Goal: Task Accomplishment & Management: Manage account settings

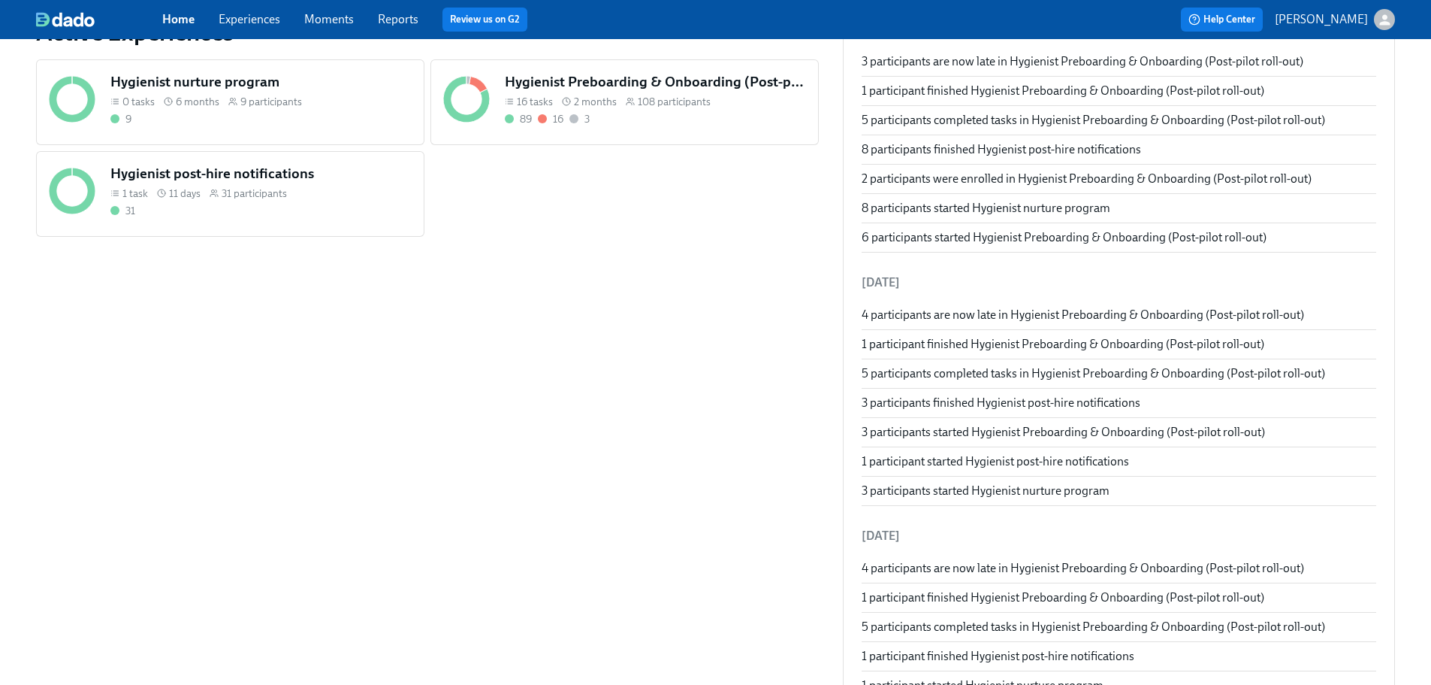
scroll to position [451, 0]
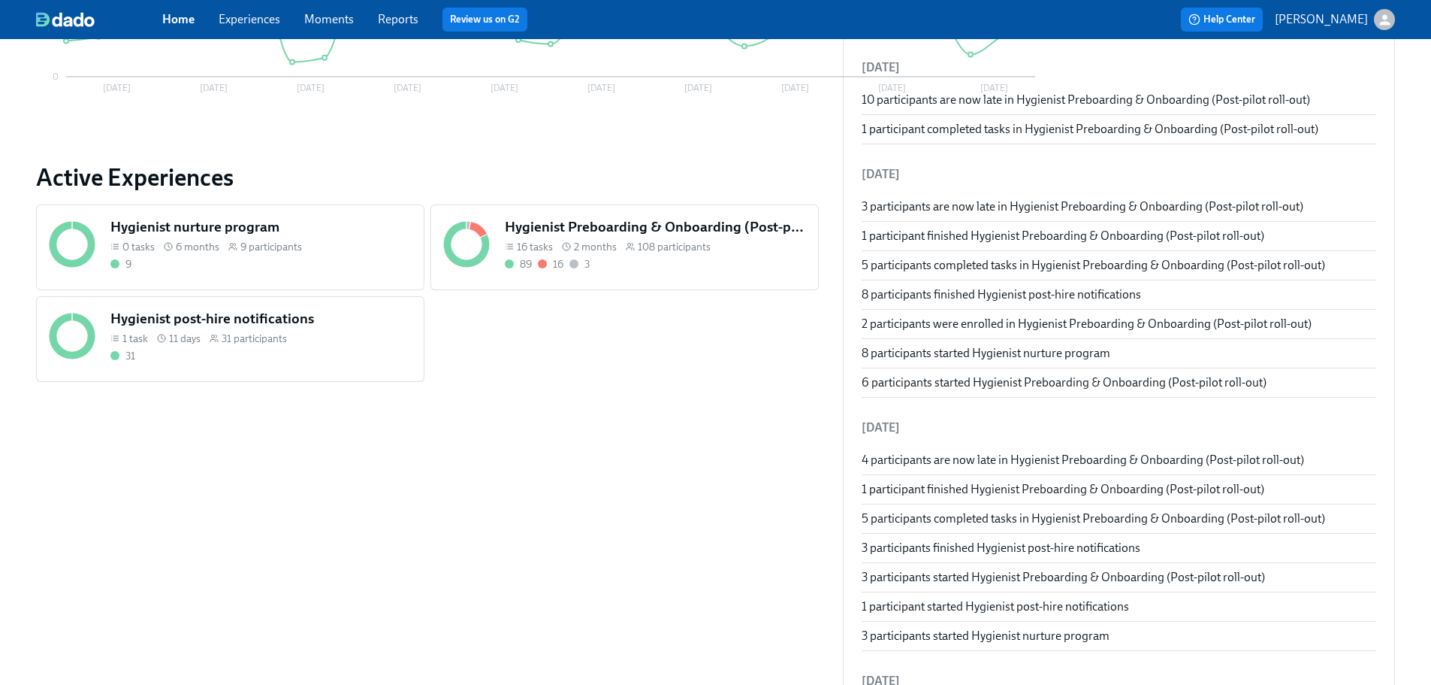
click at [389, 6] on div "Home Experiences Moments Reports Review us on G2 Help Center [PERSON_NAME]" at bounding box center [715, 19] width 1431 height 39
click at [397, 21] on link "Reports" at bounding box center [398, 19] width 41 height 14
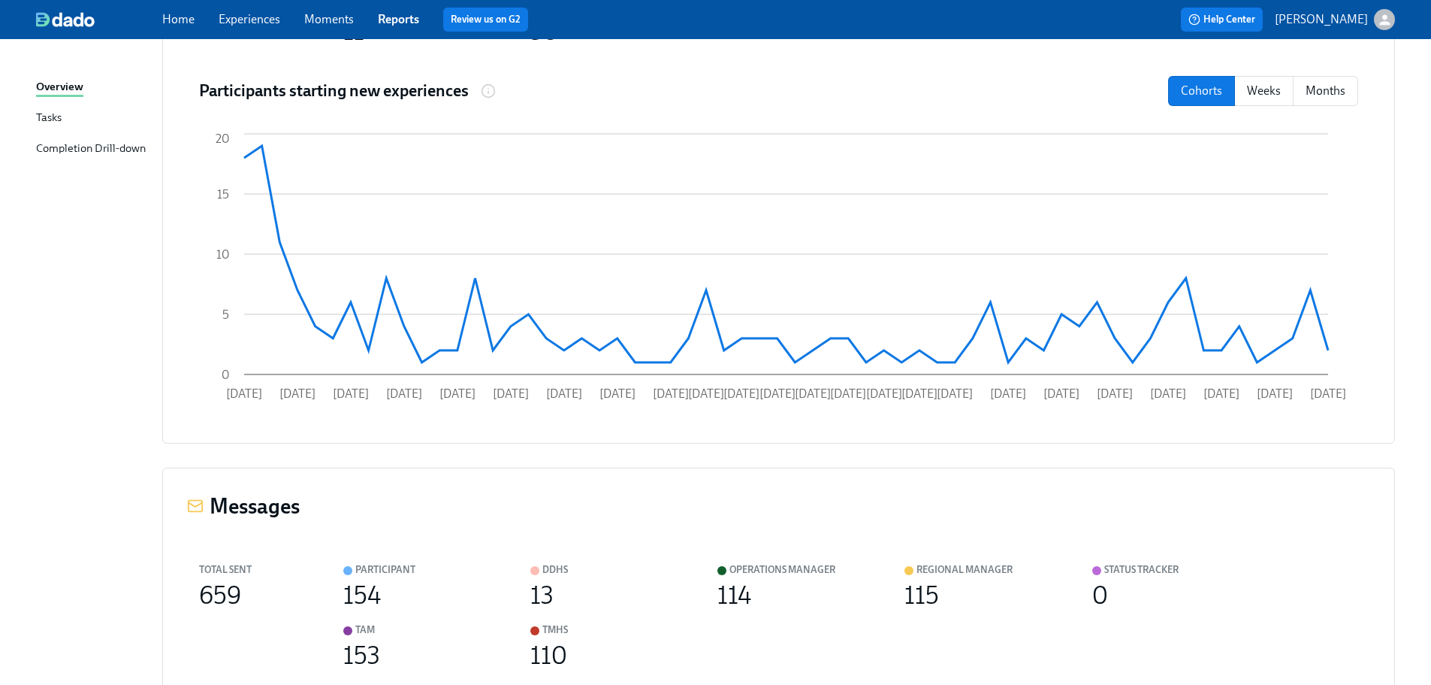
scroll to position [301, 0]
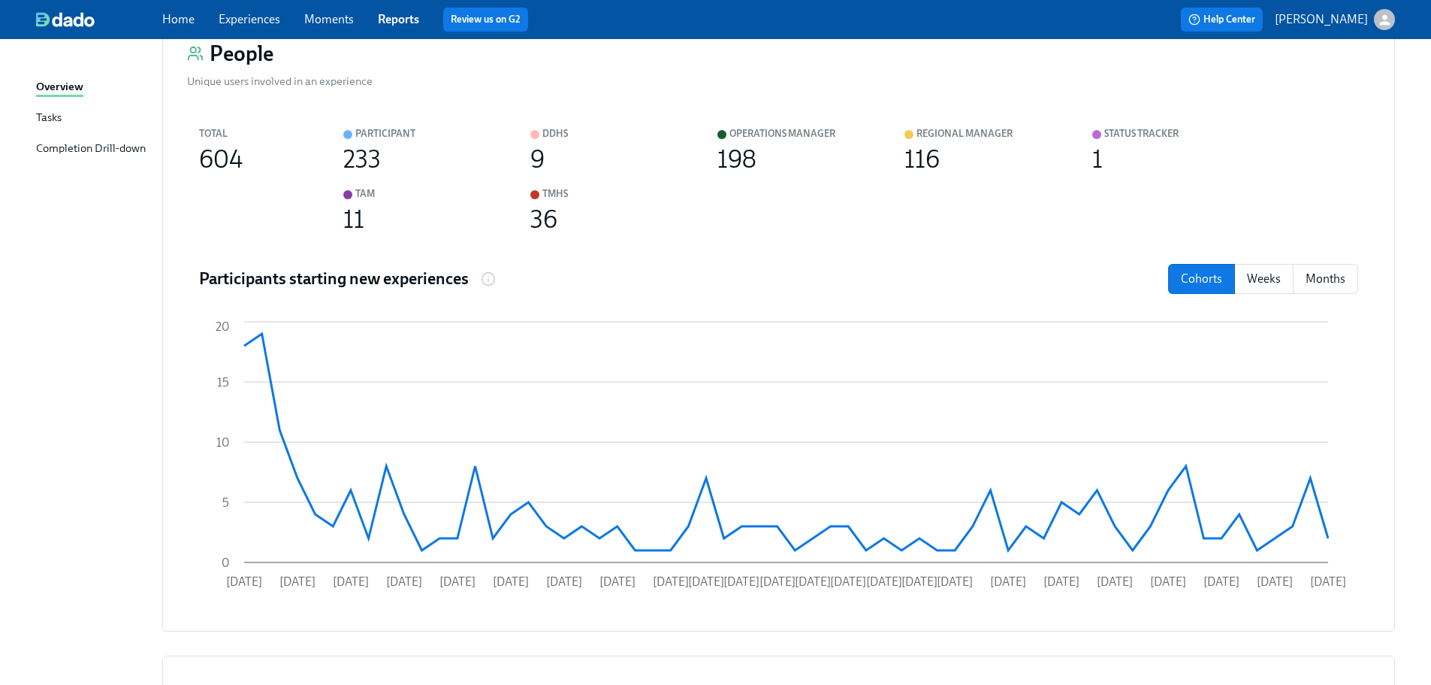
click at [179, 15] on link "Home" at bounding box center [178, 19] width 32 height 14
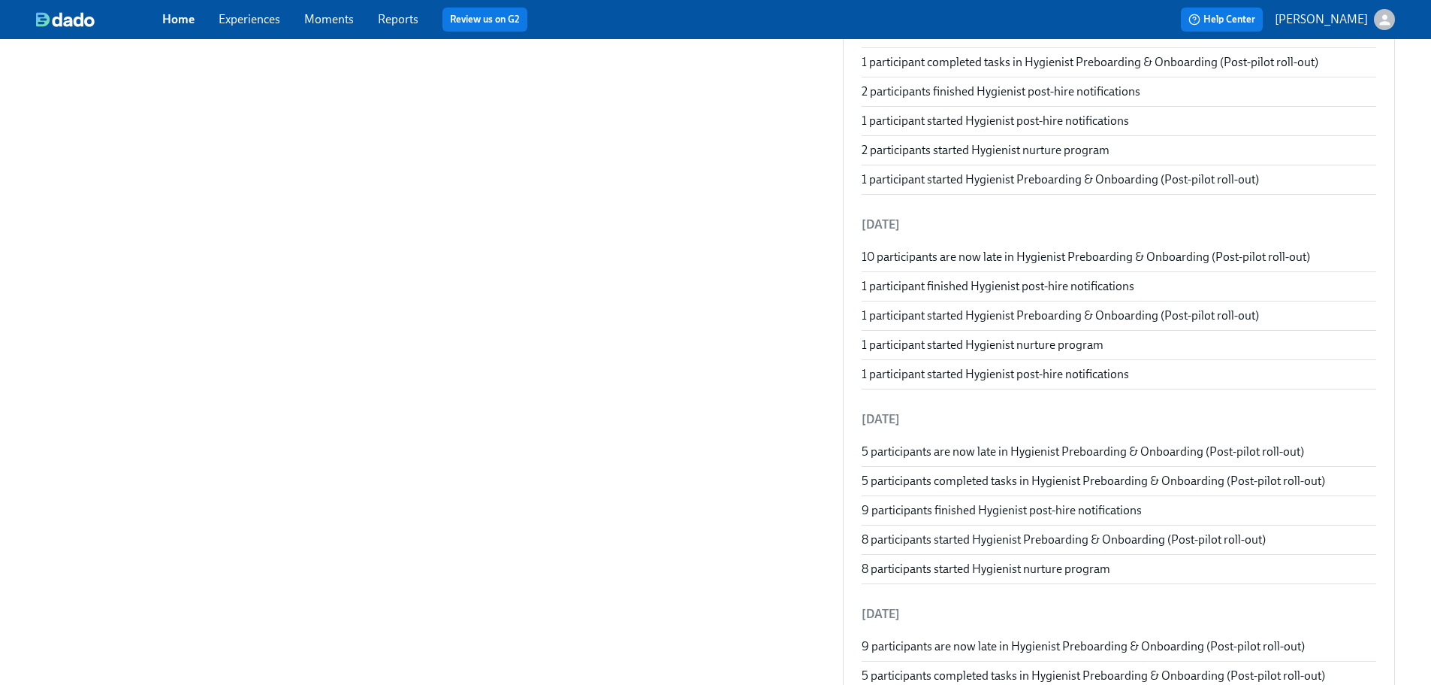
scroll to position [2104, 0]
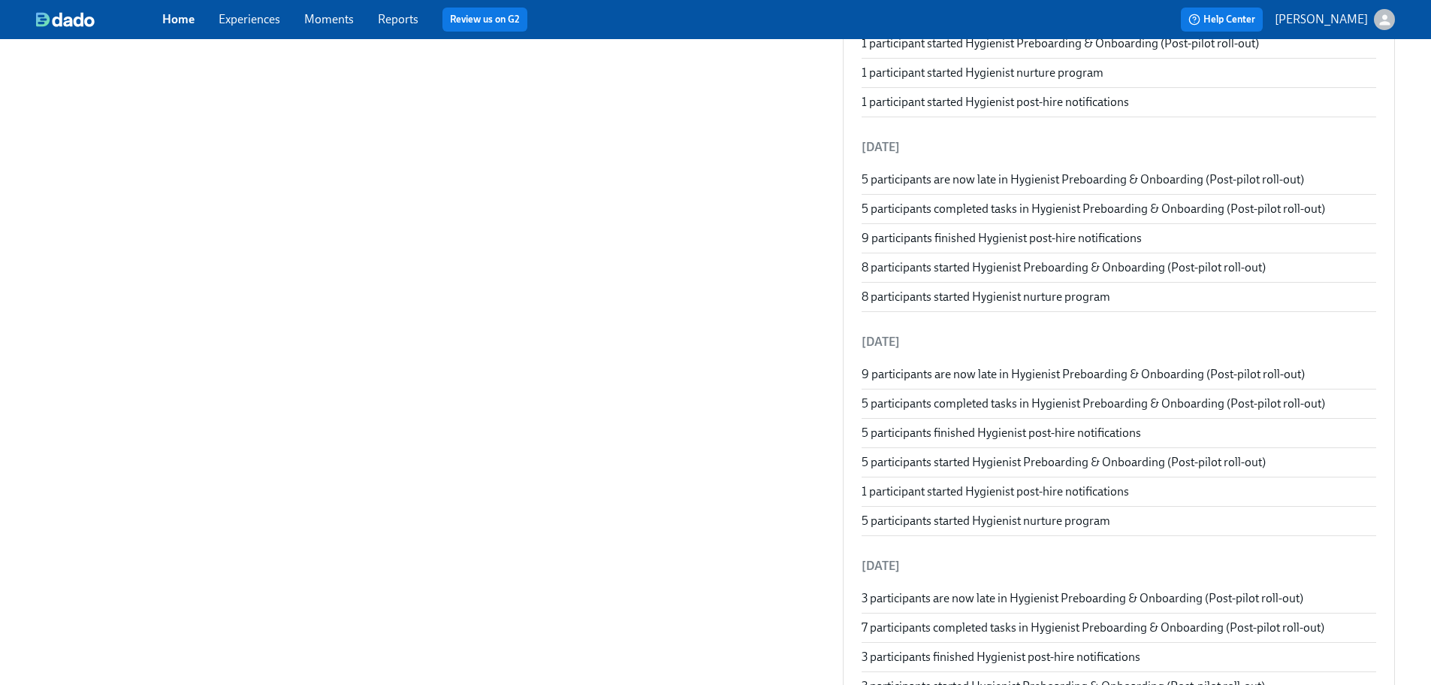
click at [269, 23] on link "Experiences" at bounding box center [250, 19] width 62 height 14
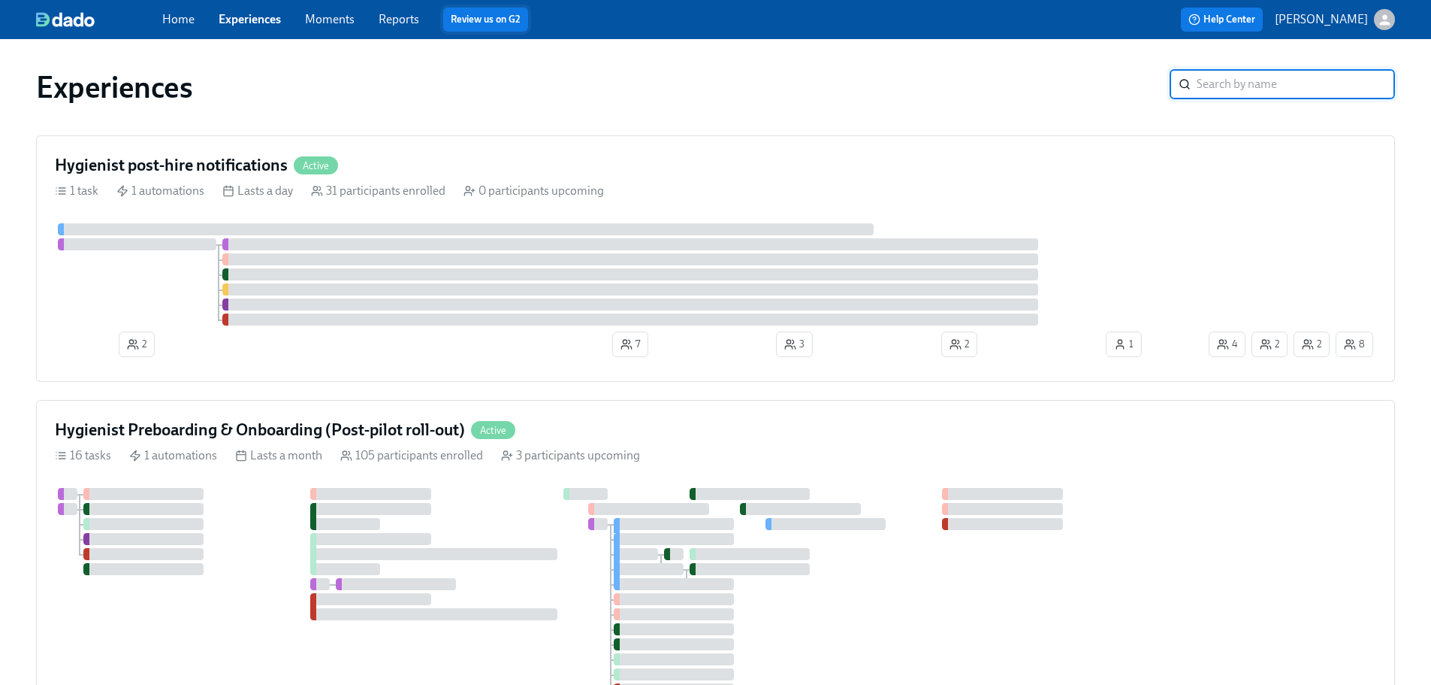
click at [493, 17] on link "Review us on G2" at bounding box center [486, 19] width 70 height 15
click at [382, 2] on div "Home Experiences Moments Reports Review us on G2 Help Center [PERSON_NAME]" at bounding box center [715, 19] width 1431 height 39
click at [388, 16] on link "Reports" at bounding box center [399, 19] width 41 height 14
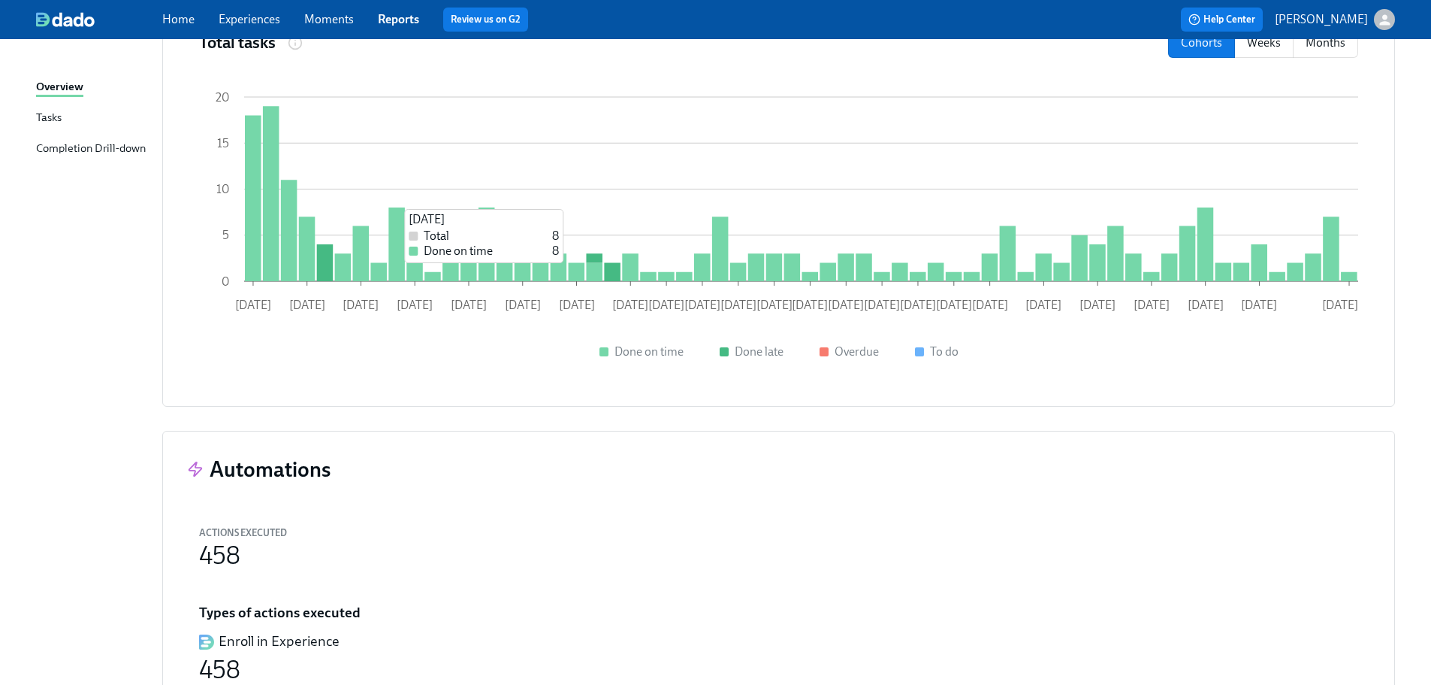
scroll to position [1519, 0]
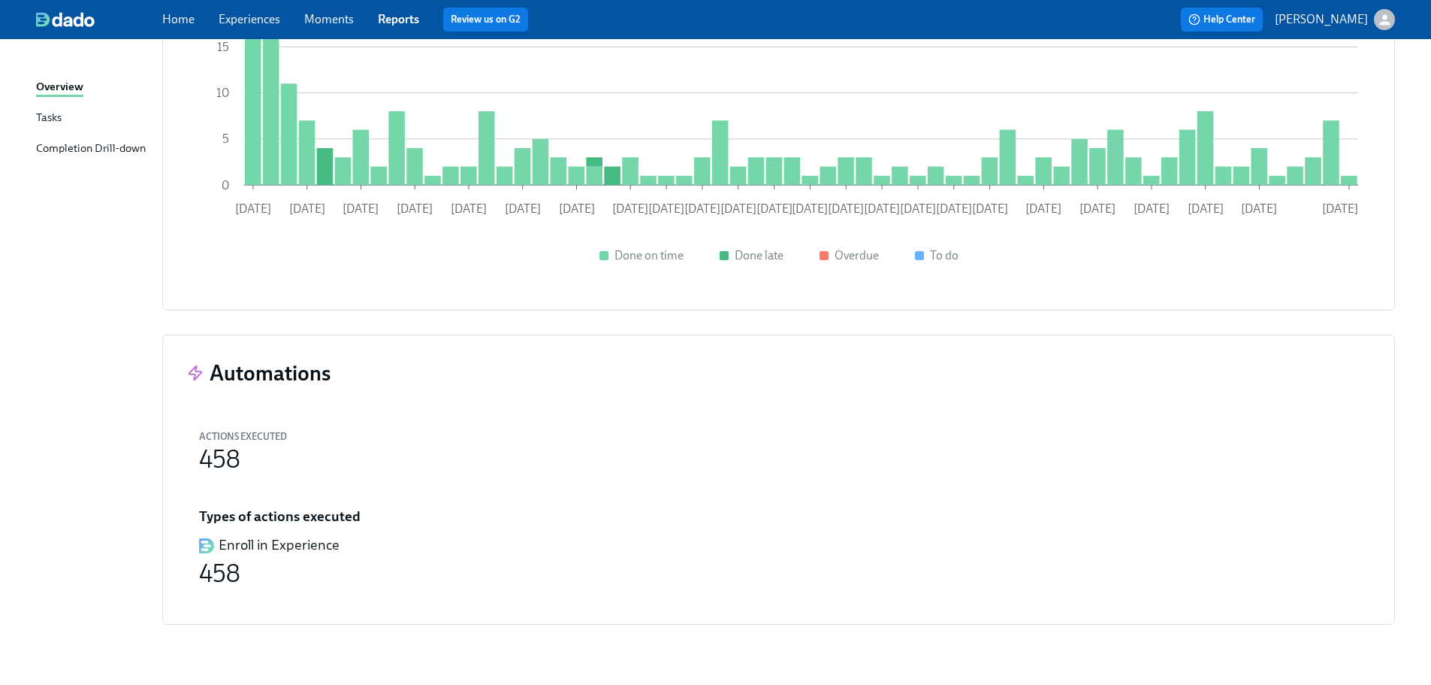
click at [388, 19] on link "Reports" at bounding box center [398, 19] width 41 height 14
click at [325, 23] on link "Moments" at bounding box center [329, 19] width 50 height 14
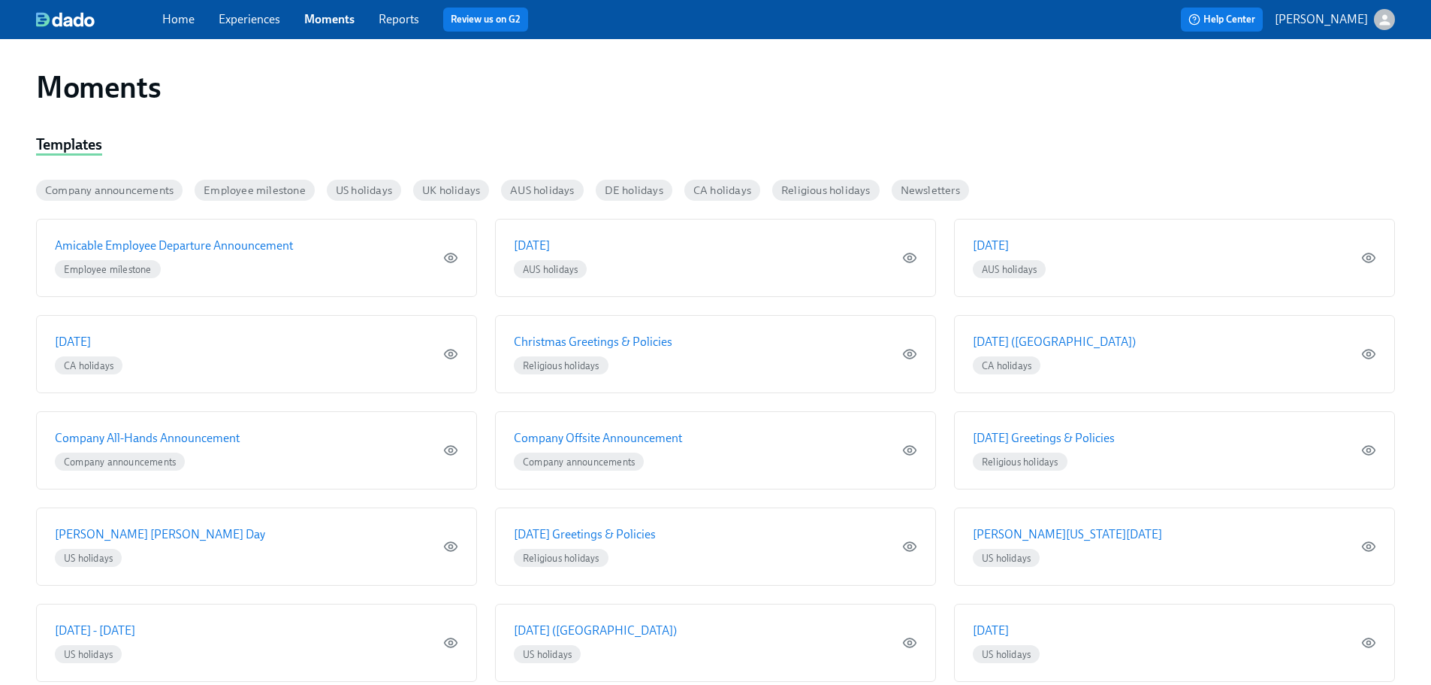
click at [259, 23] on link "Experiences" at bounding box center [250, 19] width 62 height 14
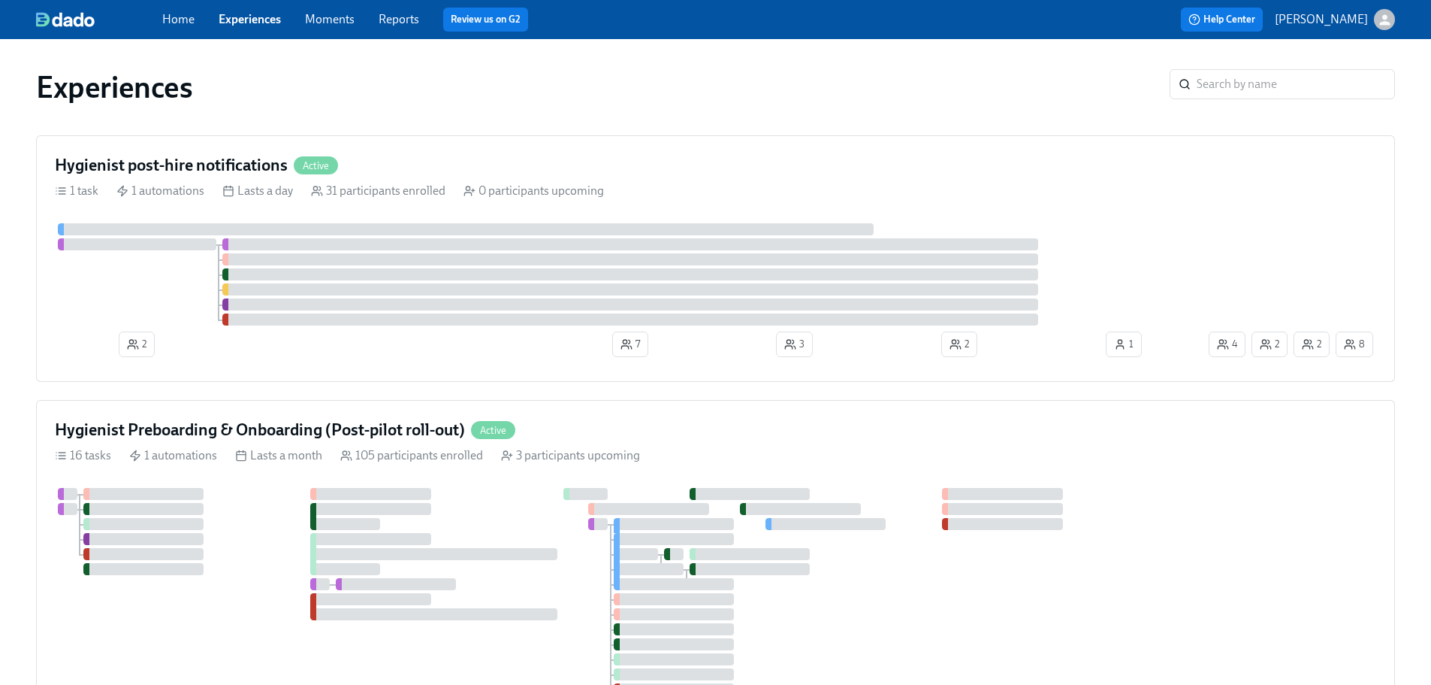
click at [174, 15] on link "Home" at bounding box center [178, 19] width 32 height 14
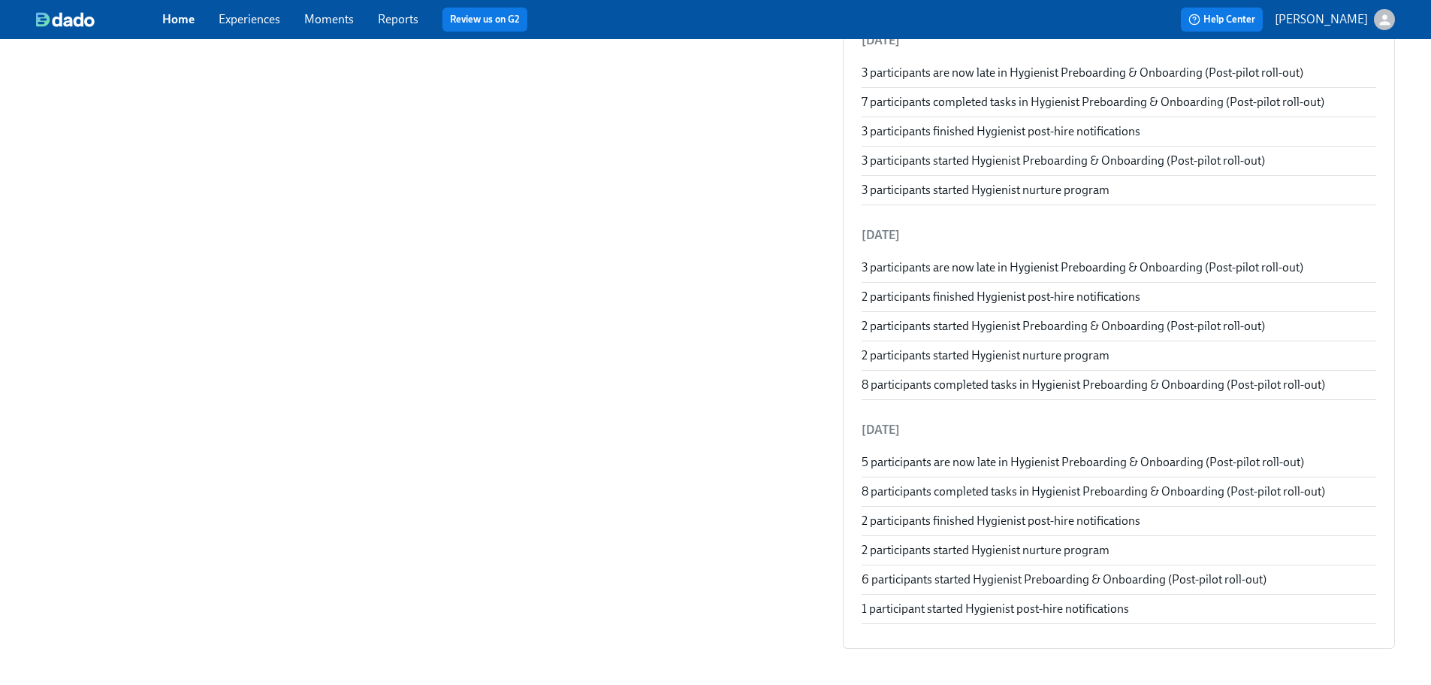
scroll to position [3389, 0]
click at [91, 27] on div "Home Experiences Moments Reports Review us on G2 Help Center [PERSON_NAME]" at bounding box center [715, 19] width 1431 height 39
click at [64, 28] on div "Home Experiences Moments Reports Review us on G2 Help Center [PERSON_NAME]" at bounding box center [715, 19] width 1431 height 39
click at [65, 23] on img at bounding box center [65, 19] width 59 height 15
click at [250, 21] on link "Experiences" at bounding box center [250, 19] width 62 height 14
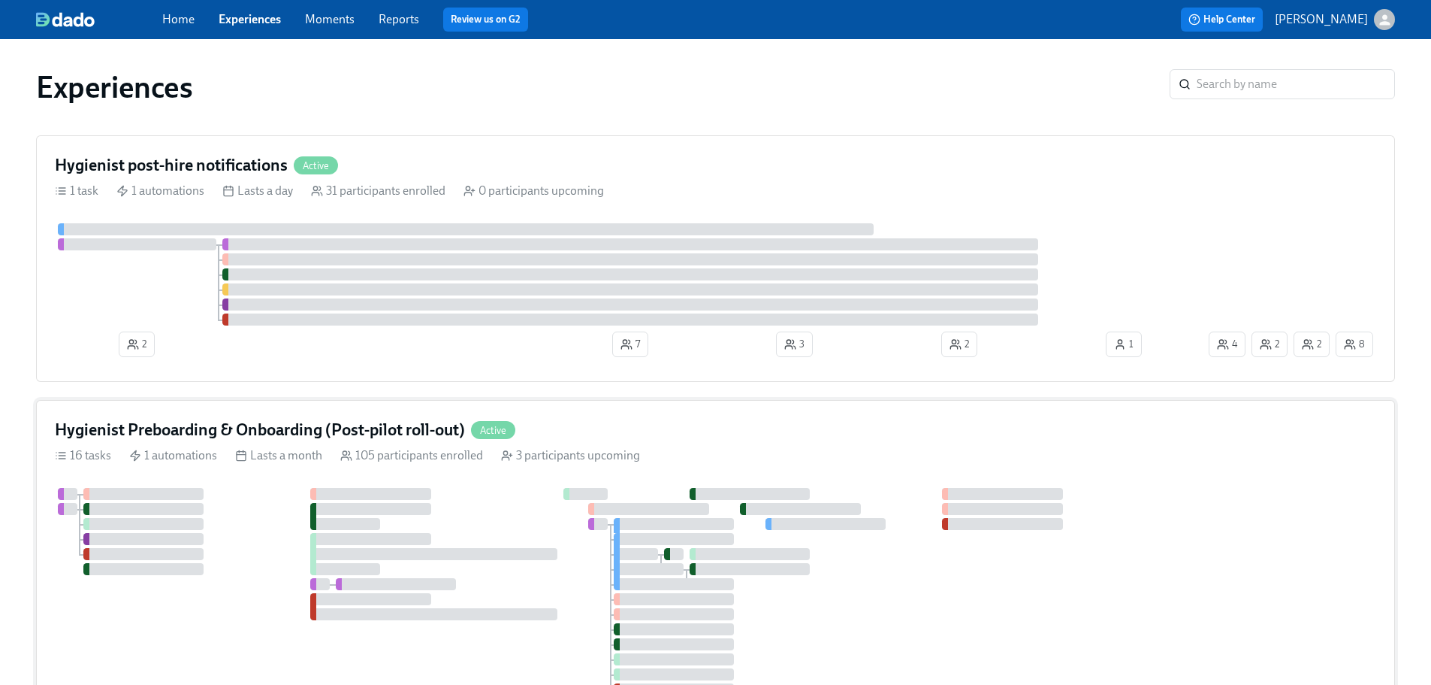
click at [328, 450] on div "16 tasks 1 automations Lasts a month 105 participants enrolled 3 participants u…" at bounding box center [716, 455] width 1322 height 17
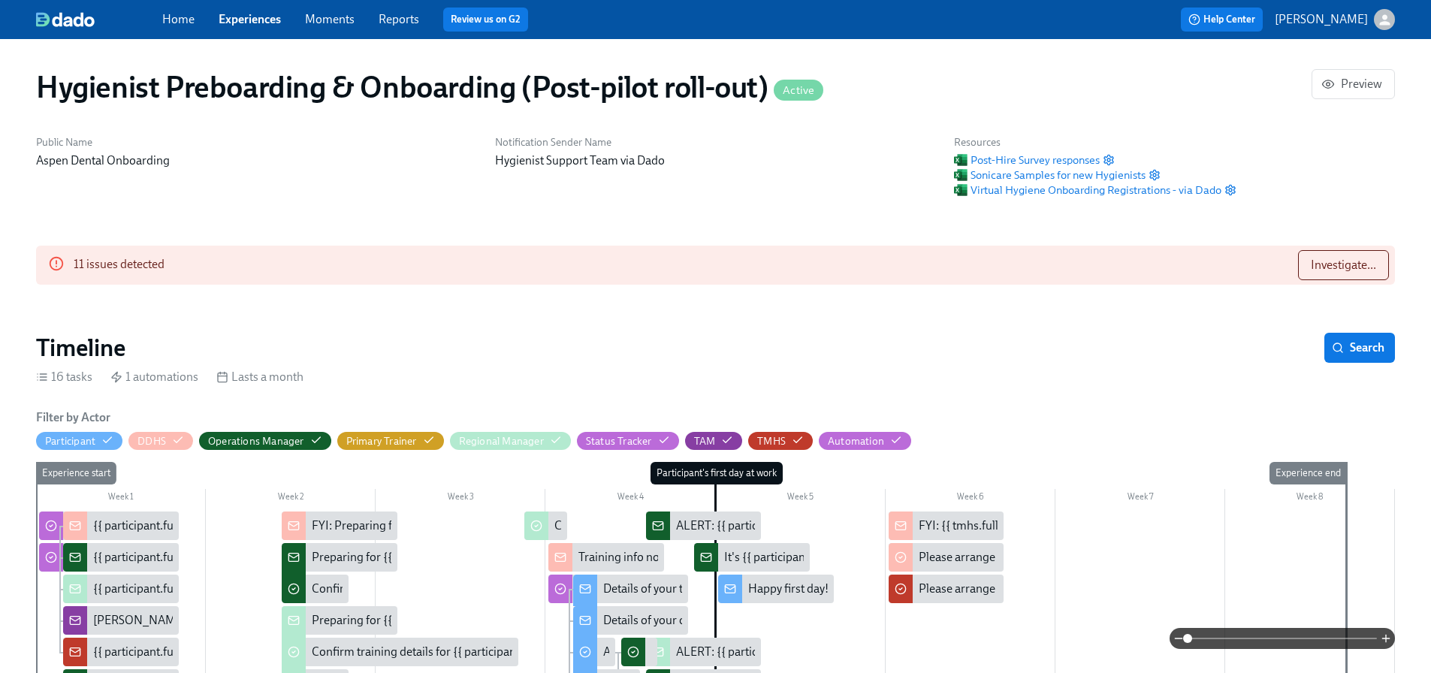
scroll to position [0, 12341]
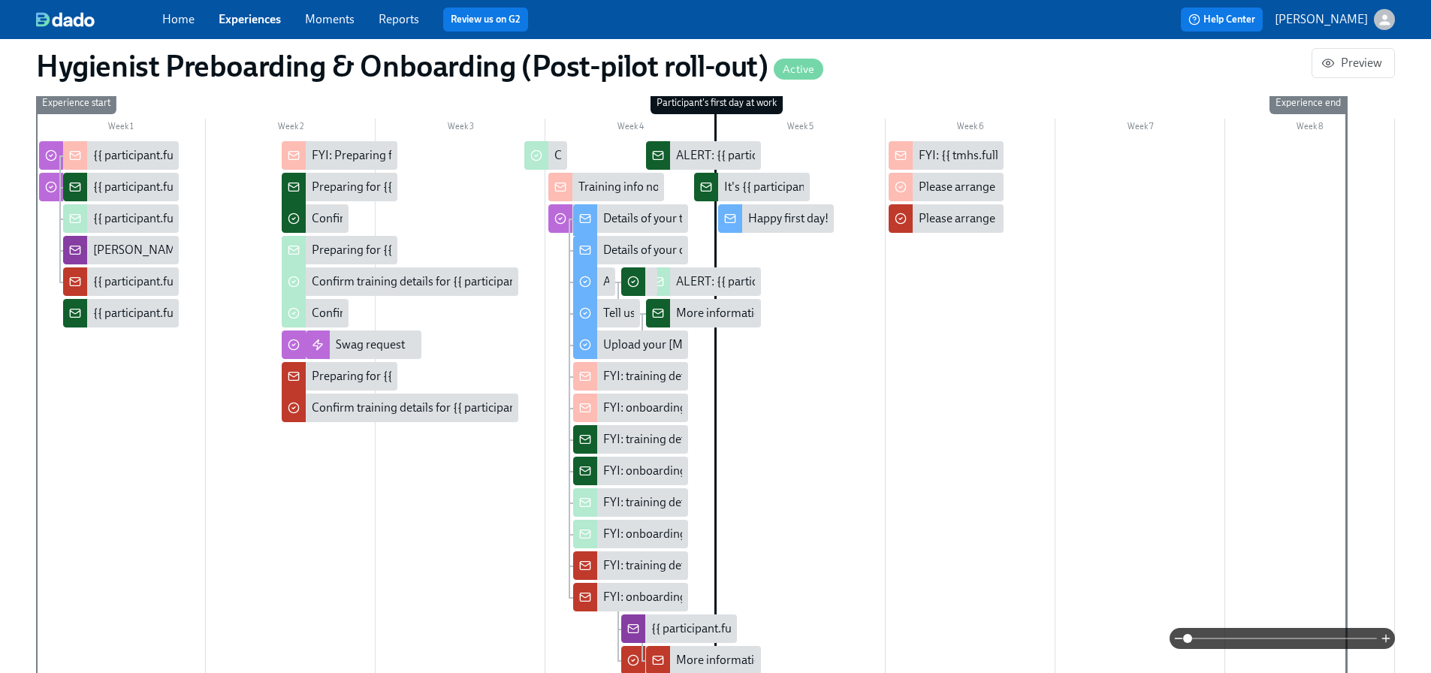
scroll to position [1033, 0]
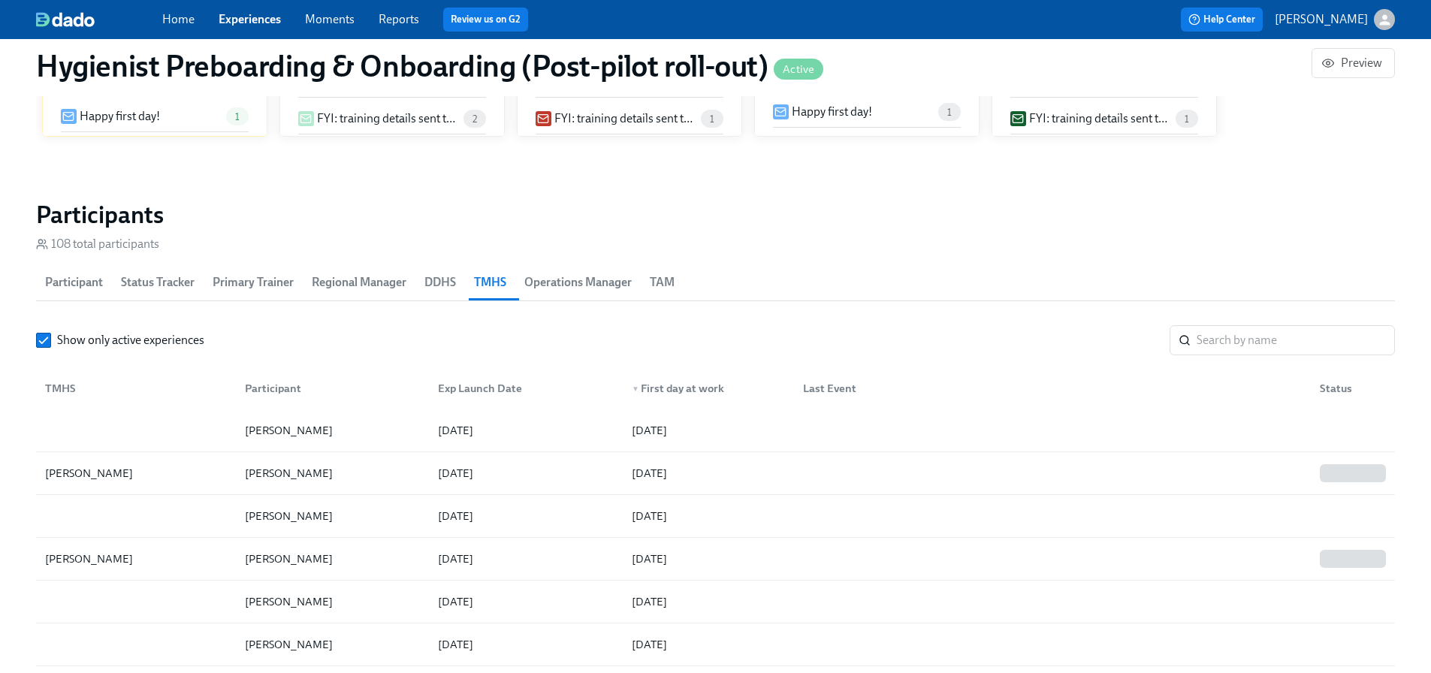
click at [484, 285] on span "TMHS" at bounding box center [490, 282] width 32 height 21
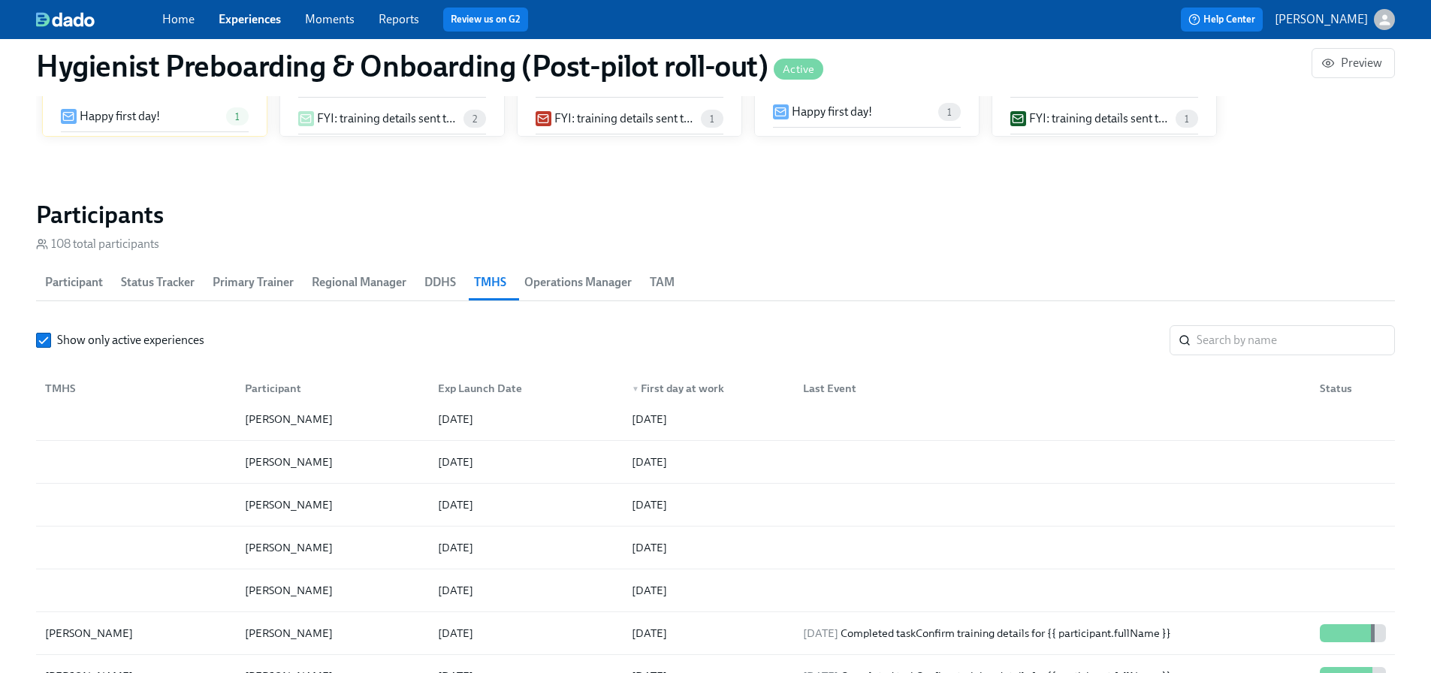
scroll to position [977, 0]
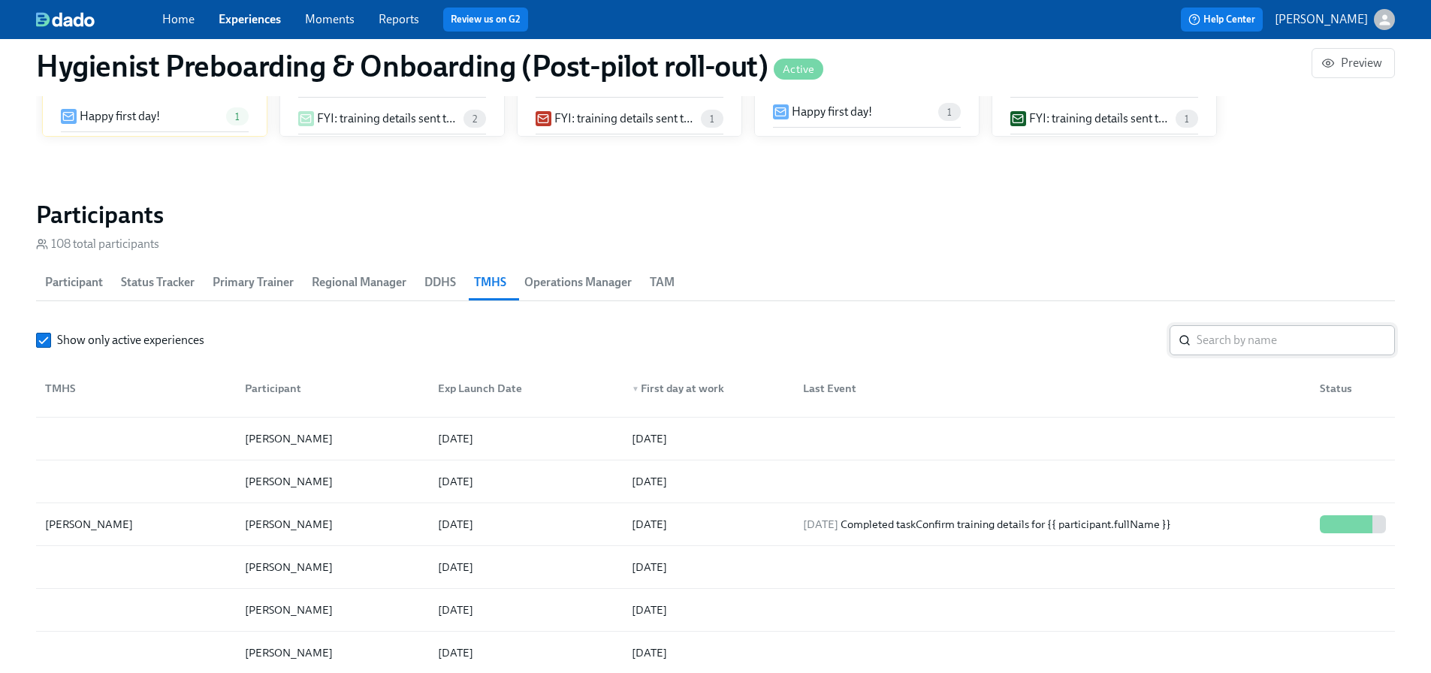
click at [1253, 341] on input "search" at bounding box center [1296, 340] width 198 height 30
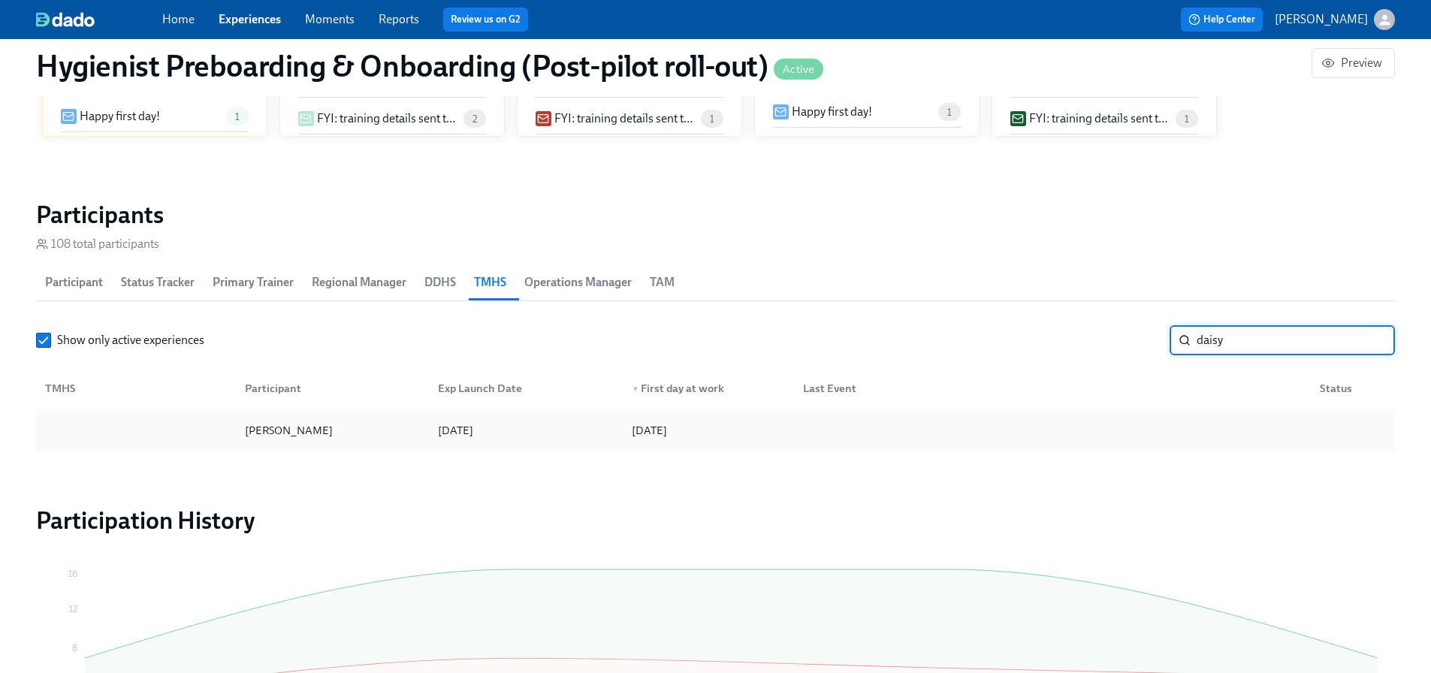
type input "daisy"
click at [302, 423] on div "[PERSON_NAME]" at bounding box center [289, 431] width 100 height 18
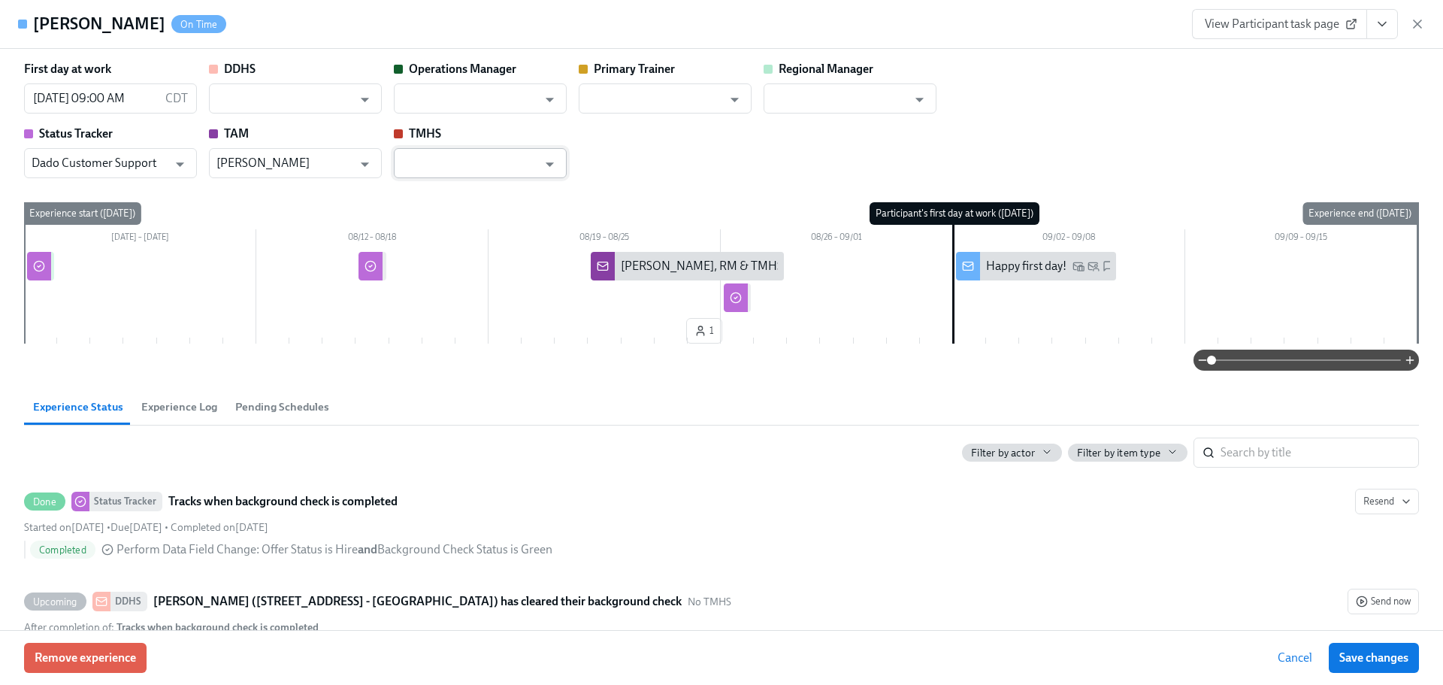
click at [452, 155] on input "text" at bounding box center [469, 163] width 136 height 30
click at [458, 163] on input "text" at bounding box center [469, 163] width 136 height 30
type input "[PERSON_NAME]"
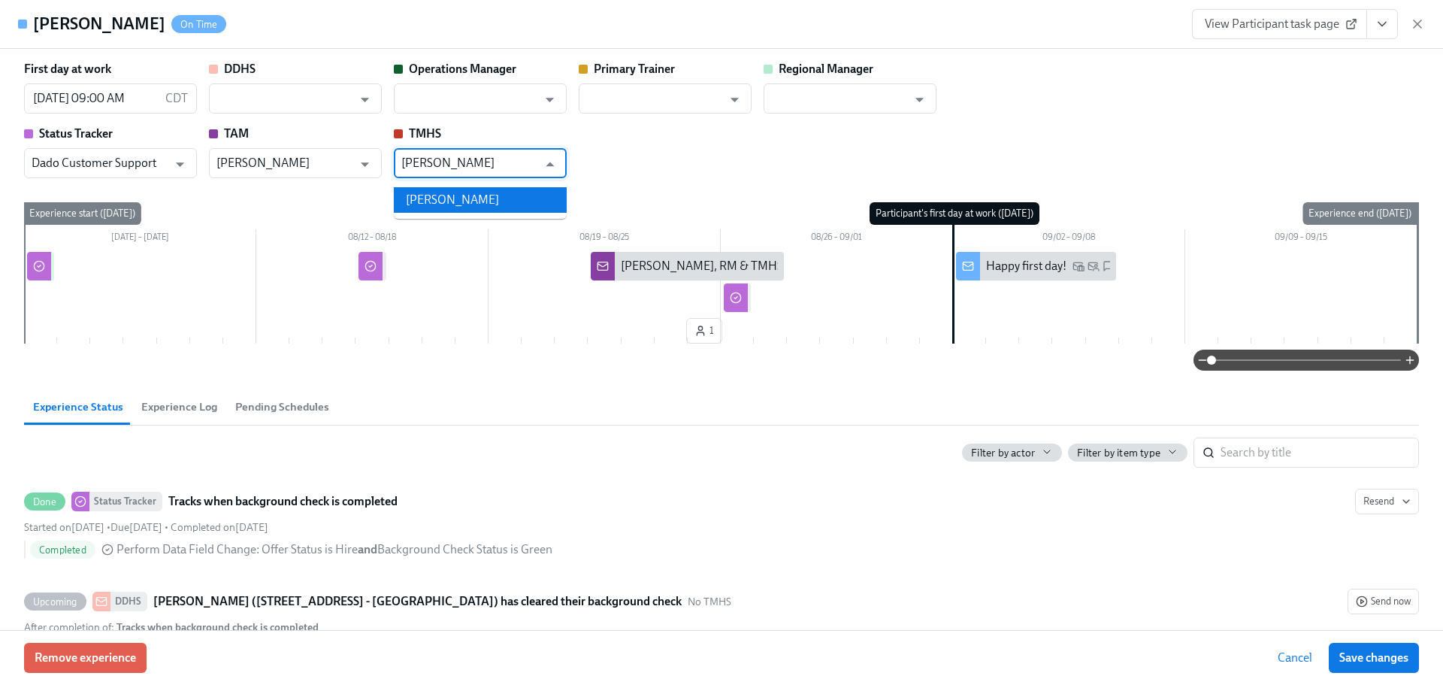
click at [464, 207] on li "[PERSON_NAME]" at bounding box center [480, 200] width 173 height 26
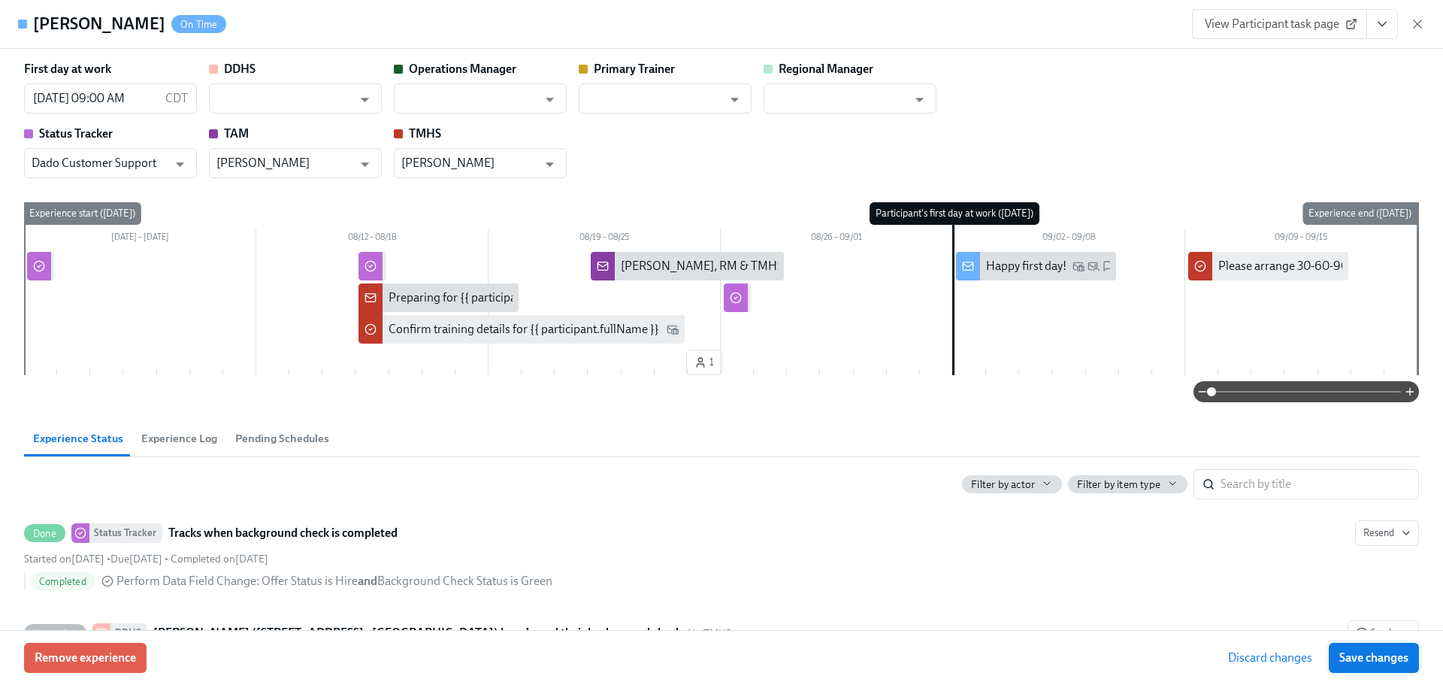
click at [1376, 653] on span "Save changes" at bounding box center [1373, 657] width 69 height 15
type input "[PERSON_NAME]"
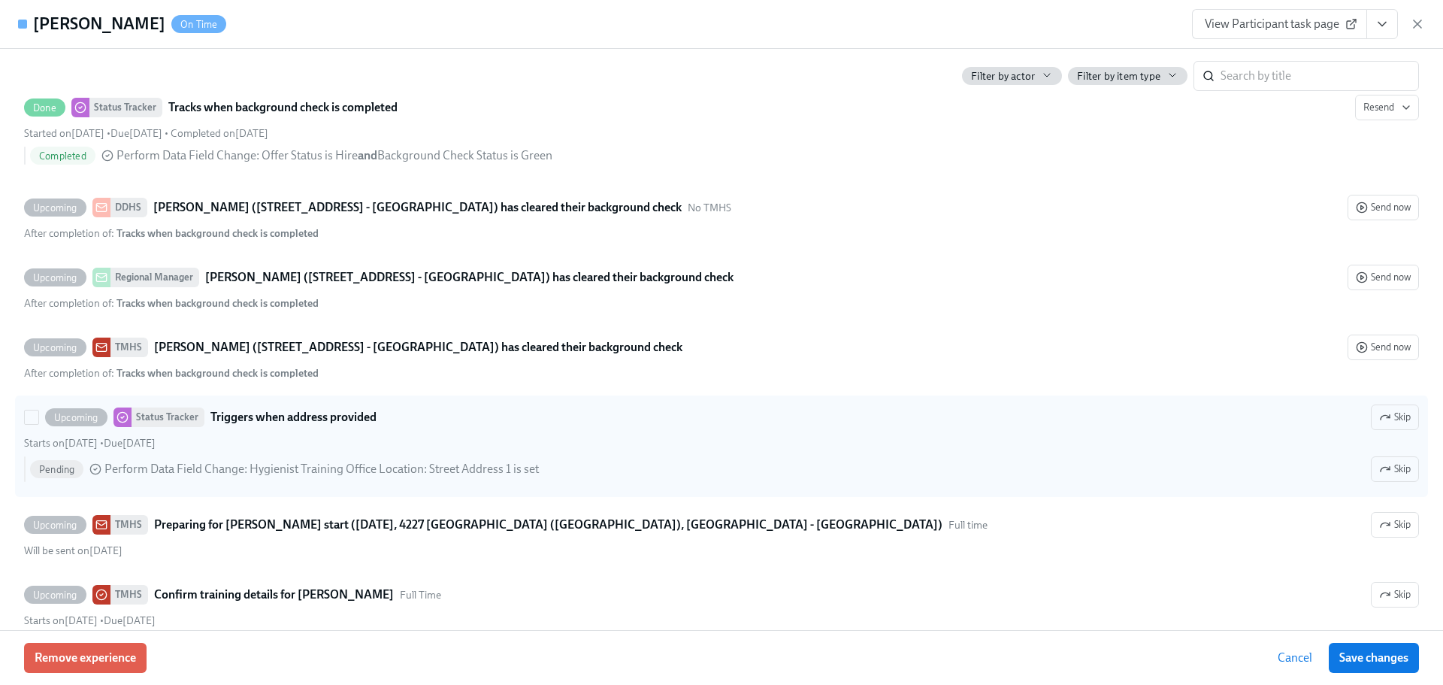
scroll to position [451, 0]
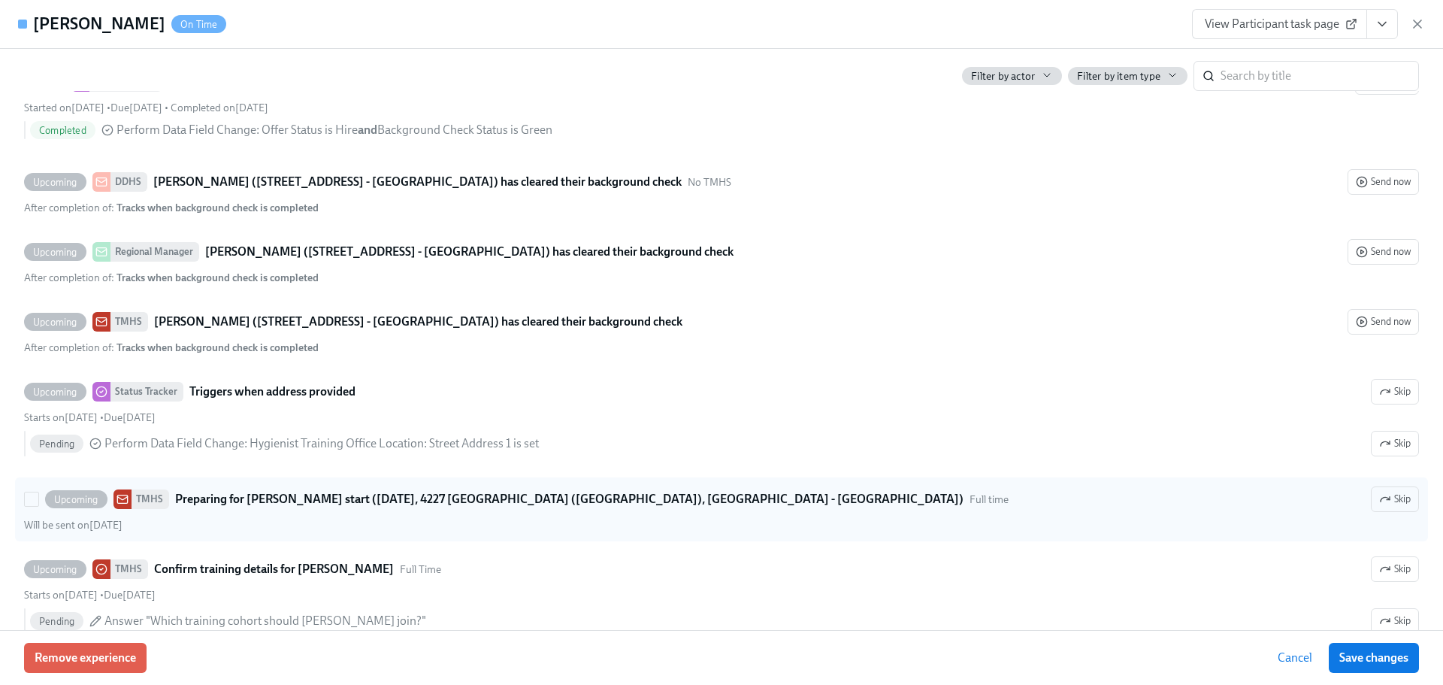
click at [412, 501] on strong "Preparing for [PERSON_NAME] start ([DATE], 4227 [GEOGRAPHIC_DATA] ([GEOGRAPHIC_…" at bounding box center [569, 499] width 788 height 18
click at [38, 501] on input "Upcoming TMHS Preparing for [PERSON_NAME] start ([DATE], 4227 [GEOGRAPHIC_DATA]…" at bounding box center [32, 499] width 14 height 14
checkbox input "true"
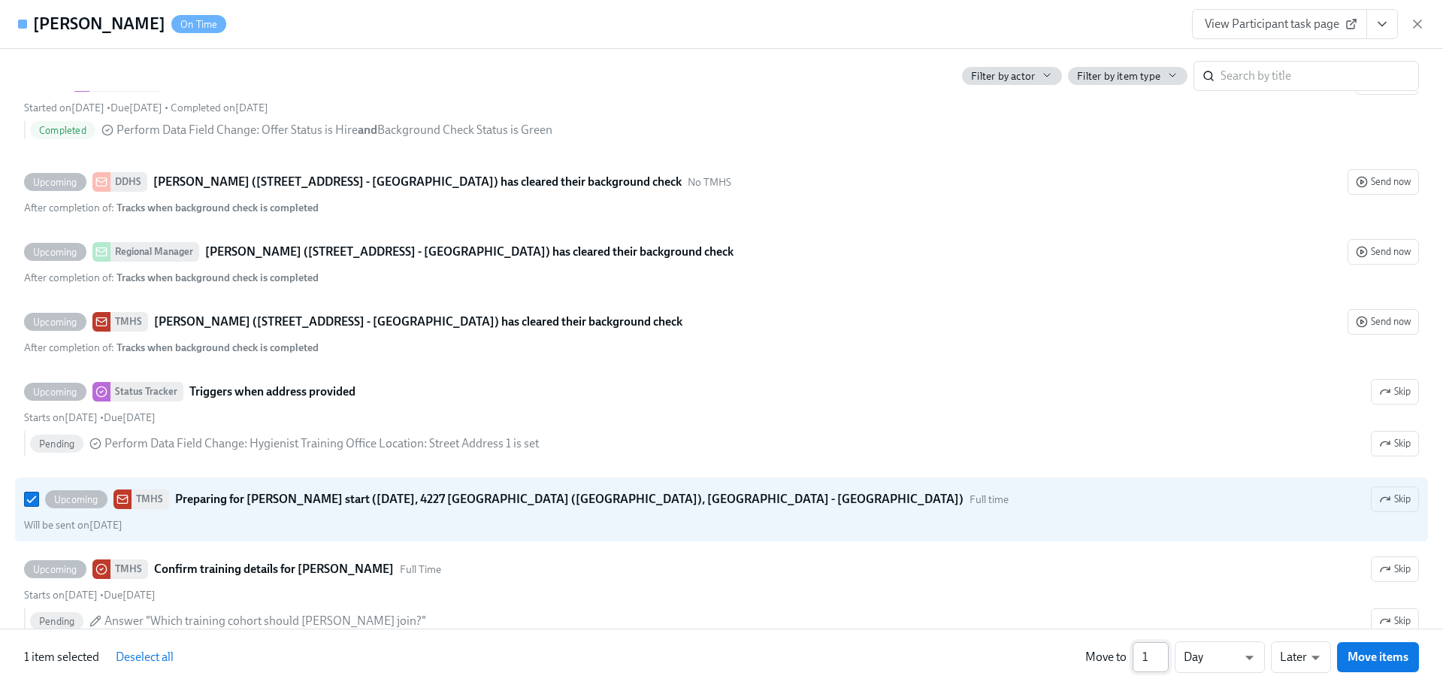
click at [1162, 663] on input "1" at bounding box center [1150, 657] width 36 height 30
click at [1159, 651] on input "2" at bounding box center [1150, 657] width 36 height 30
click at [1162, 650] on input "3" at bounding box center [1150, 657] width 36 height 30
click at [1162, 650] on input "4" at bounding box center [1150, 657] width 36 height 30
click at [1162, 650] on input "5" at bounding box center [1150, 657] width 36 height 30
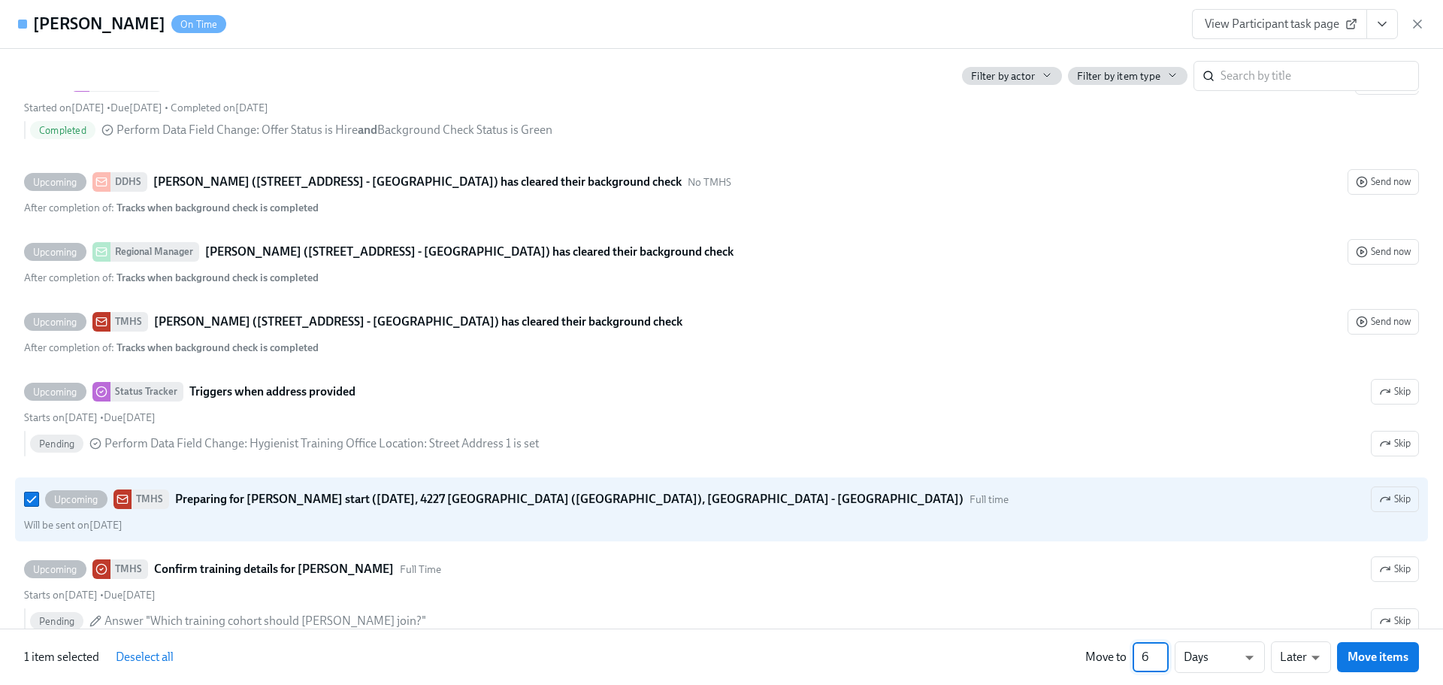
click at [1162, 650] on input "6" at bounding box center [1150, 657] width 36 height 30
click at [1162, 650] on input "7" at bounding box center [1150, 657] width 36 height 30
click at [1162, 650] on input "8" at bounding box center [1150, 657] width 36 height 30
click at [1162, 650] on input "9" at bounding box center [1150, 657] width 36 height 30
click at [1162, 650] on input "10" at bounding box center [1150, 657] width 36 height 30
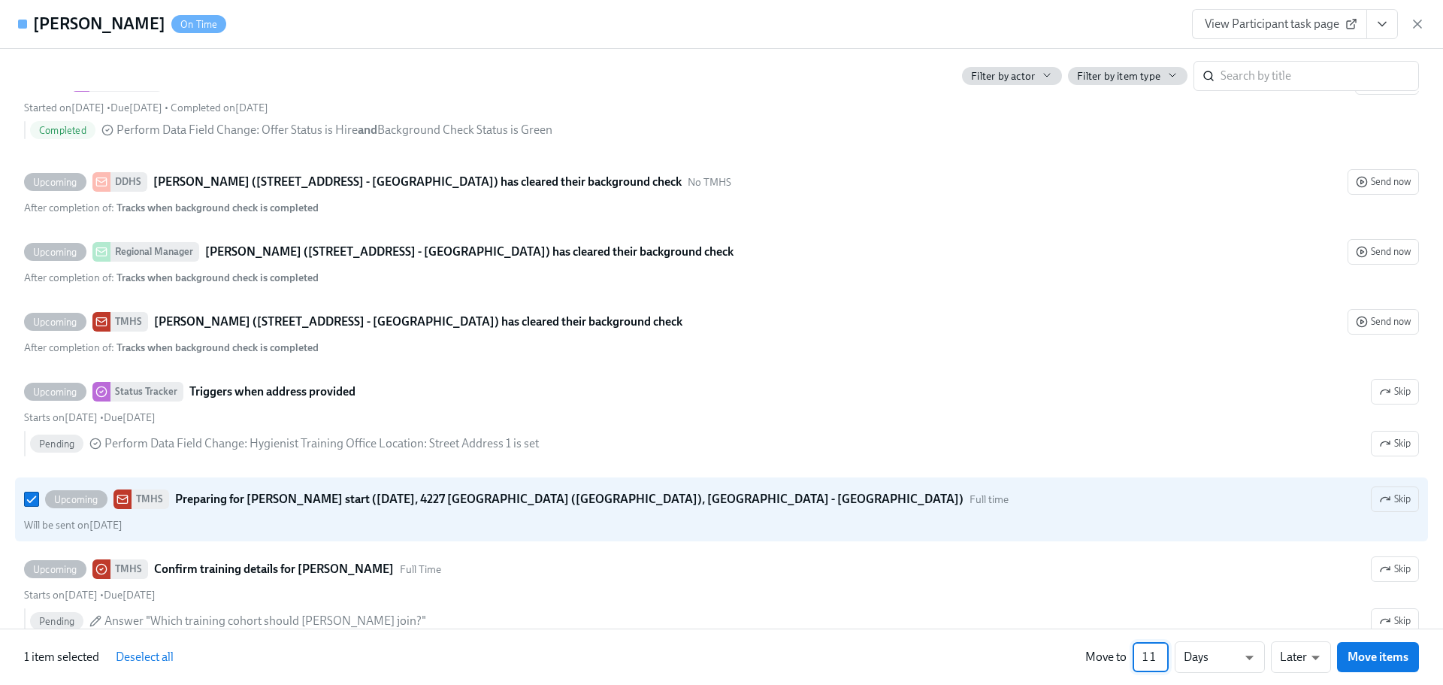
type input "11"
click at [1162, 650] on input "11" at bounding box center [1150, 657] width 36 height 30
click at [1391, 654] on span "Move items" at bounding box center [1377, 656] width 61 height 15
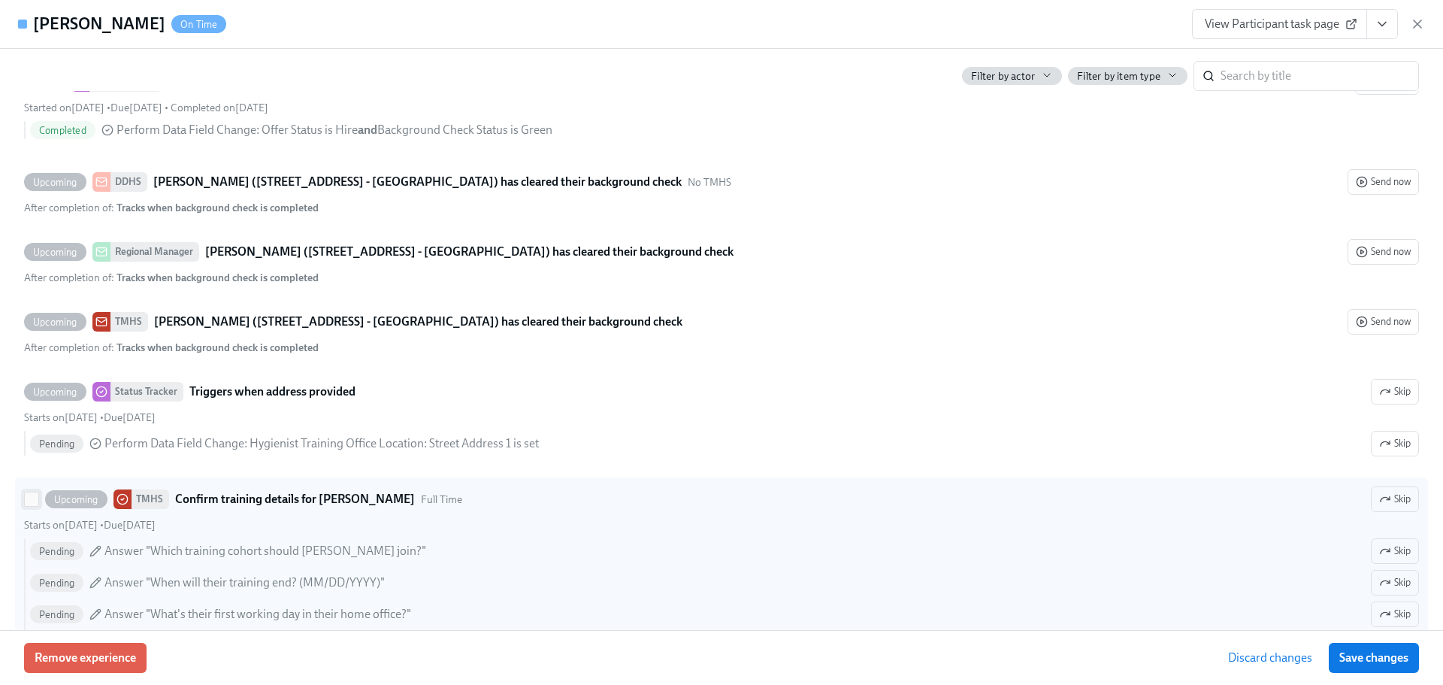
click at [38, 498] on span at bounding box center [31, 498] width 15 height 15
click at [38, 498] on input "Upcoming TMHS Confirm training details for [PERSON_NAME] Full Time Skip Starts …" at bounding box center [32, 499] width 14 height 14
checkbox input "true"
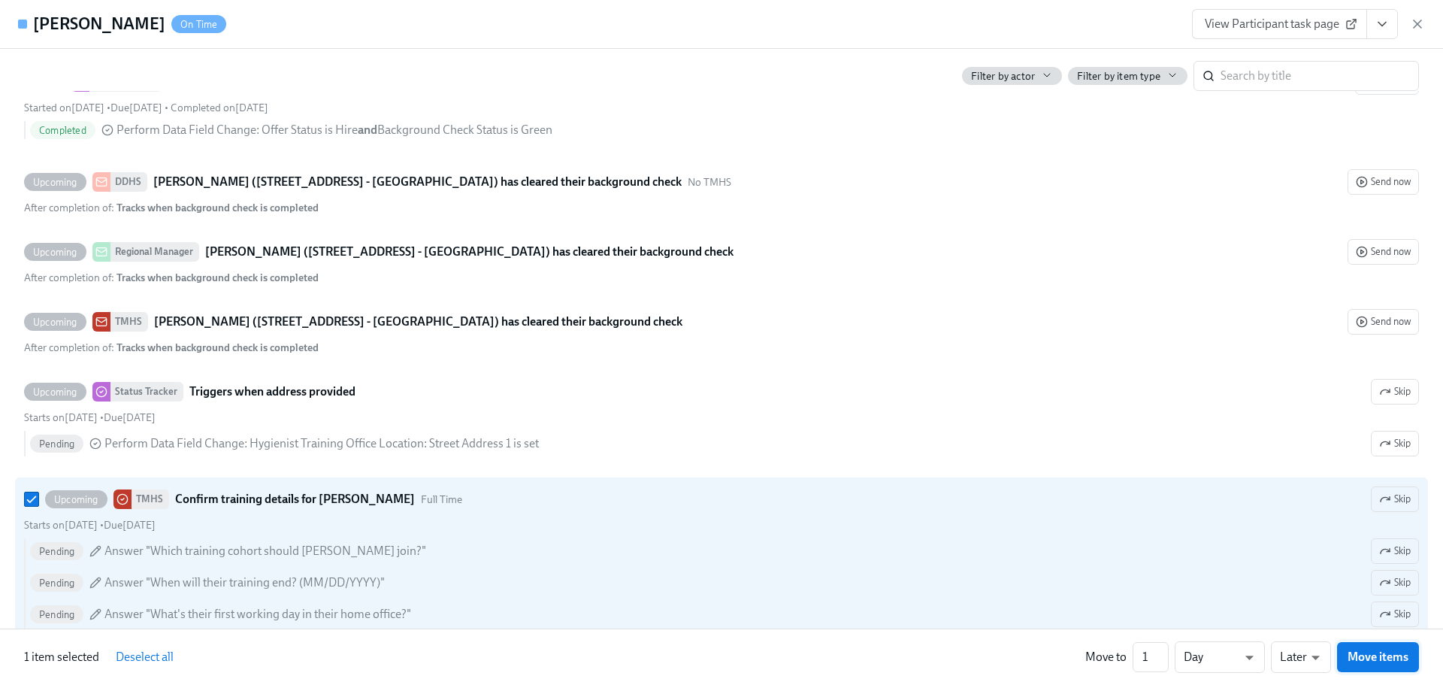
click at [1367, 658] on span "Move items" at bounding box center [1377, 656] width 61 height 15
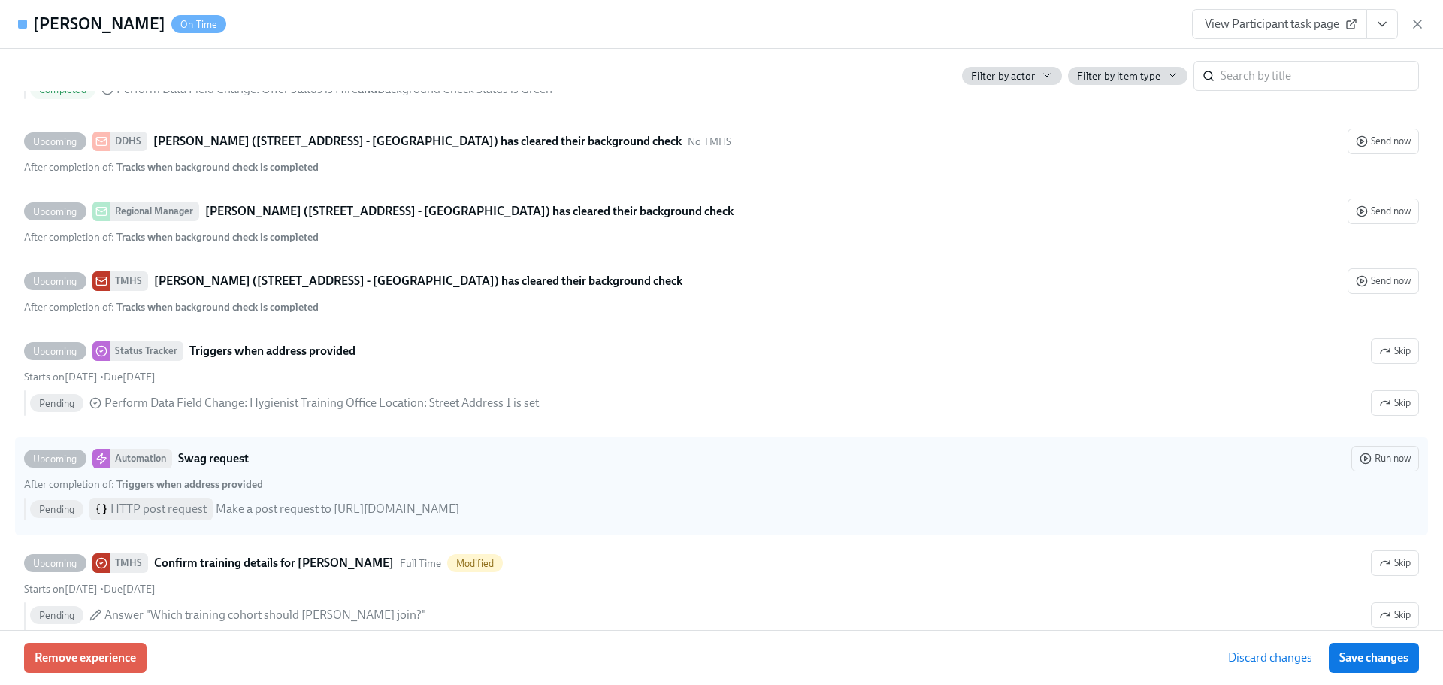
scroll to position [526, 0]
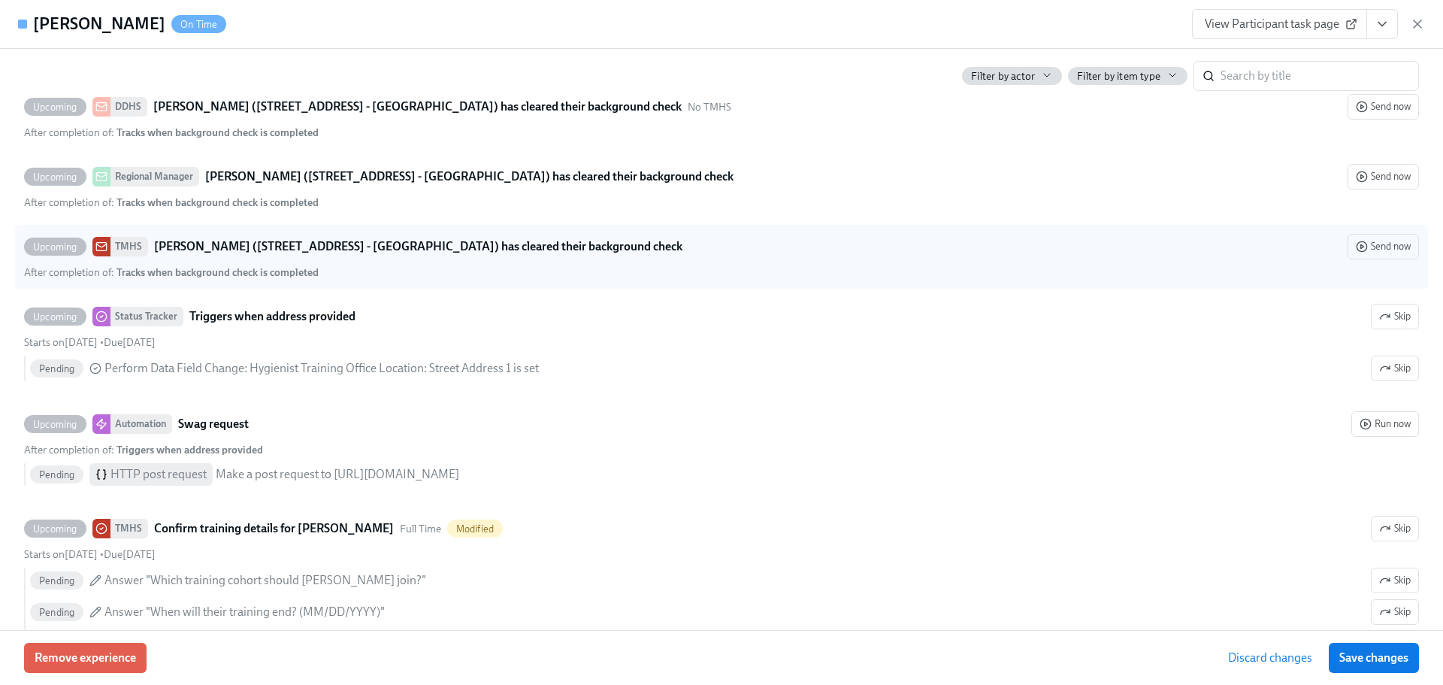
click at [605, 265] on div "After completion of : Tracks when background check is completed" at bounding box center [721, 272] width 1395 height 14
click at [38, 253] on input "Upcoming TMHS [PERSON_NAME] ([STREET_ADDRESS] - [GEOGRAPHIC_DATA]) has cleared …" at bounding box center [32, 247] width 14 height 14
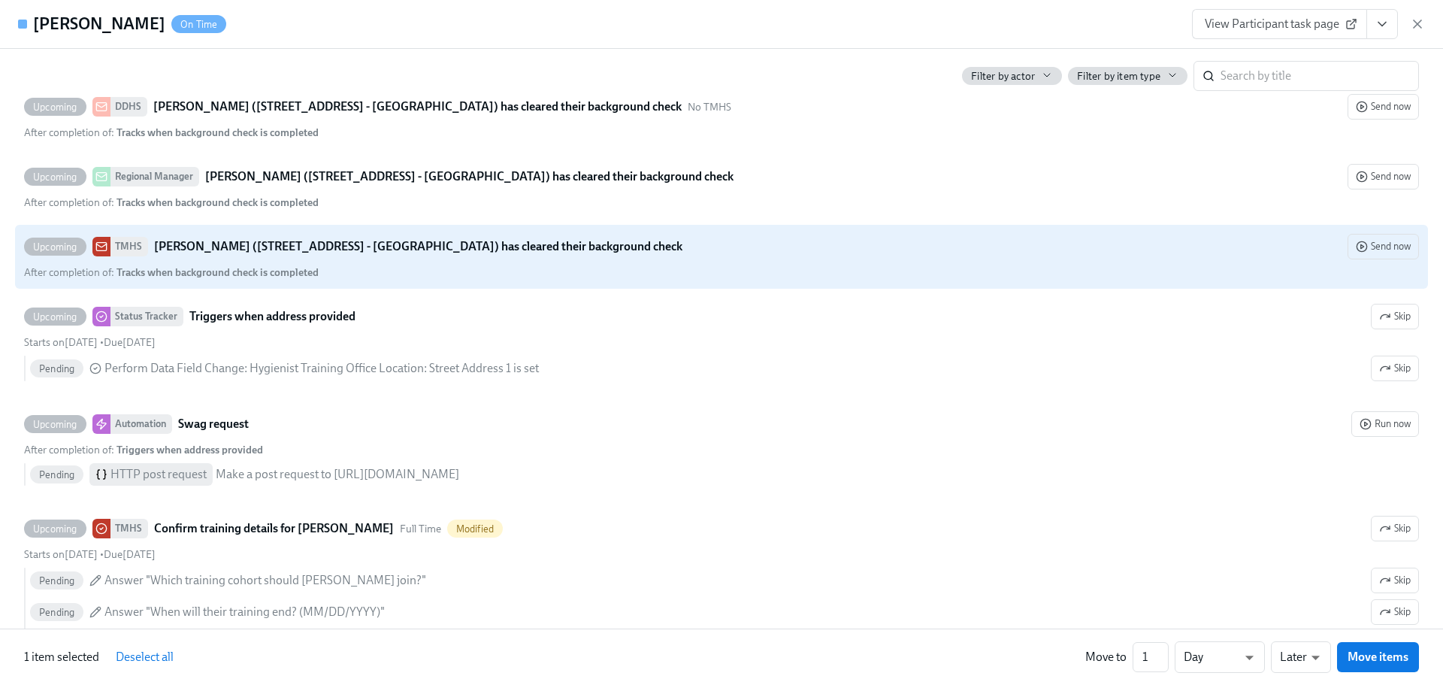
click at [70, 269] on div "After completion of : Tracks when background check is completed" at bounding box center [171, 272] width 295 height 14
click at [38, 253] on input "Upcoming TMHS [PERSON_NAME] ([STREET_ADDRESS] - [GEOGRAPHIC_DATA]) has cleared …" at bounding box center [32, 247] width 14 height 14
checkbox input "false"
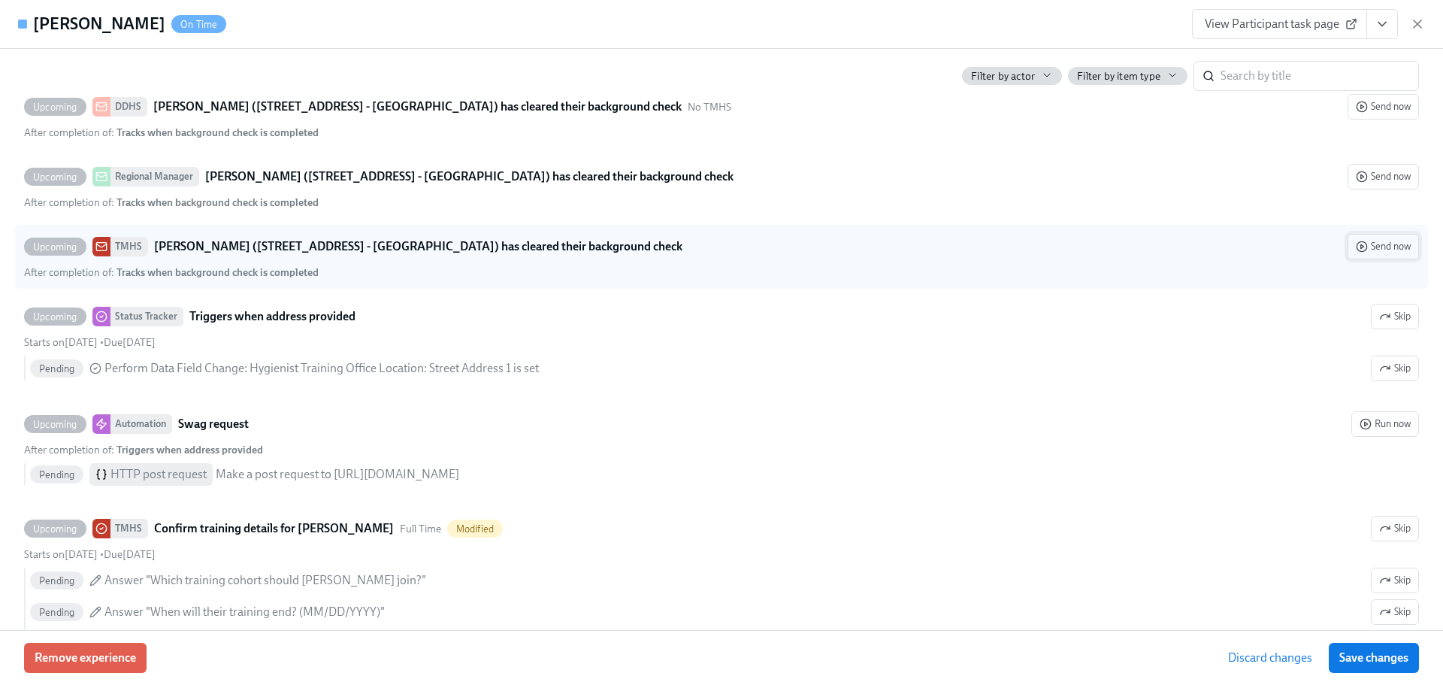
click at [1369, 241] on span "Send now" at bounding box center [1382, 246] width 55 height 15
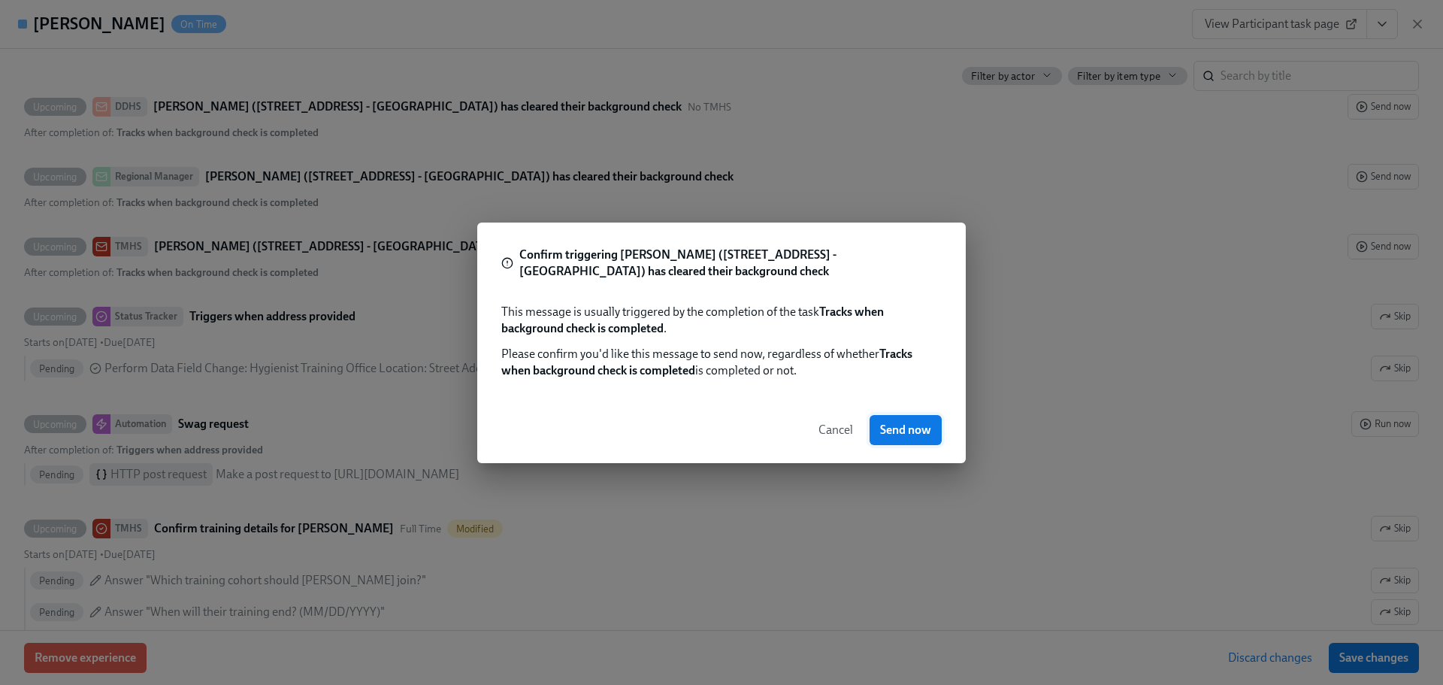
click at [925, 429] on span "Send now" at bounding box center [905, 429] width 51 height 15
drag, startPoint x: 925, startPoint y: 429, endPoint x: 916, endPoint y: 434, distance: 10.4
drag, startPoint x: 916, startPoint y: 434, endPoint x: 903, endPoint y: 576, distance: 142.6
click at [903, 576] on div "Confirm triggering [PERSON_NAME] ([STREET_ADDRESS] - [GEOGRAPHIC_DATA]) has cle…" at bounding box center [721, 342] width 1443 height 685
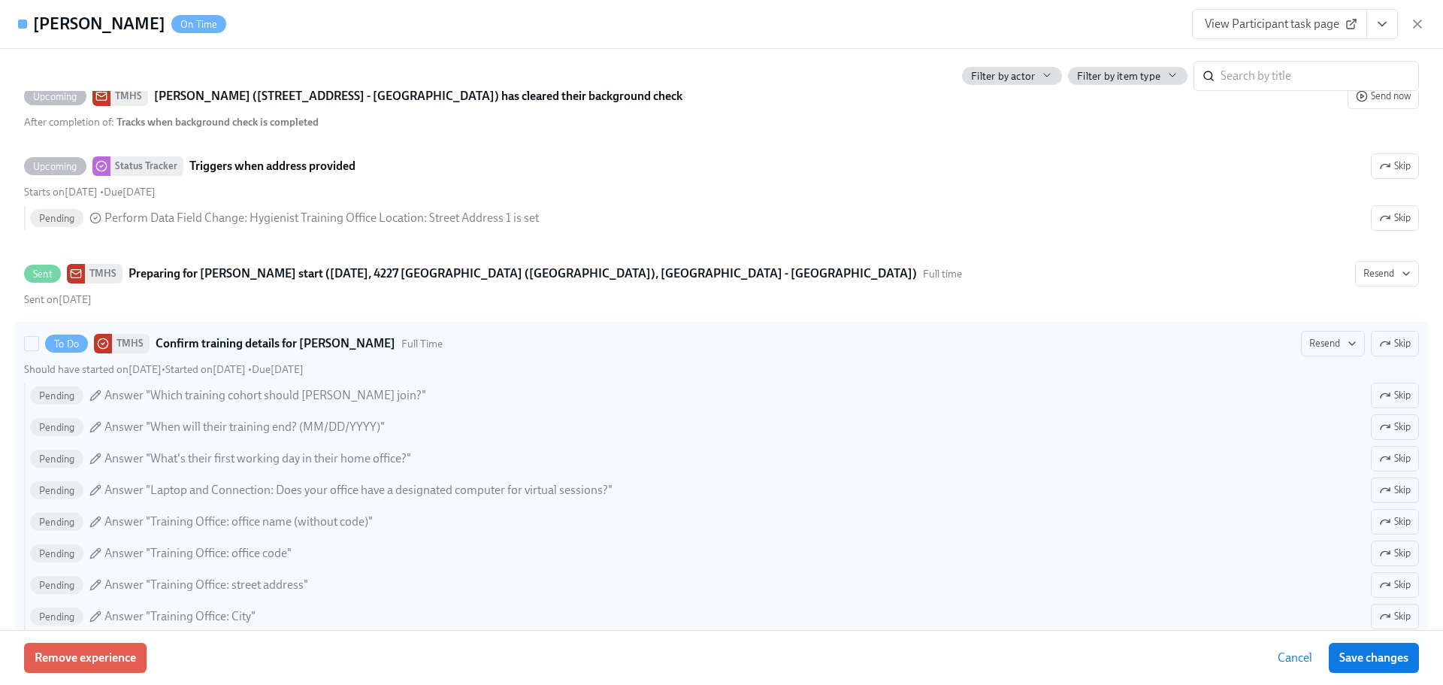
scroll to position [827, 0]
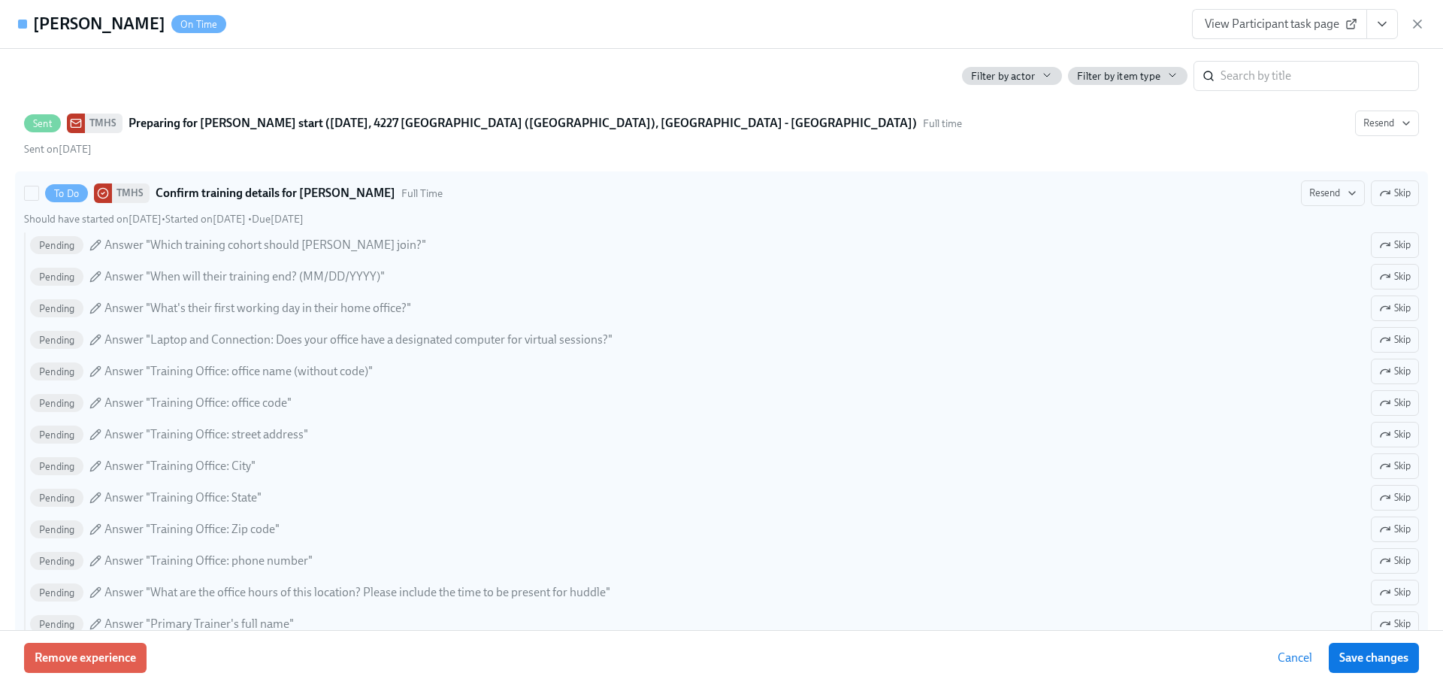
click at [128, 243] on span "Answer "Which training cohort should [PERSON_NAME] join?"" at bounding box center [265, 245] width 322 height 17
click at [38, 200] on input "To Do TMHS Confirm training details for [PERSON_NAME] Full Time Resend Skip Sho…" at bounding box center [32, 193] width 14 height 14
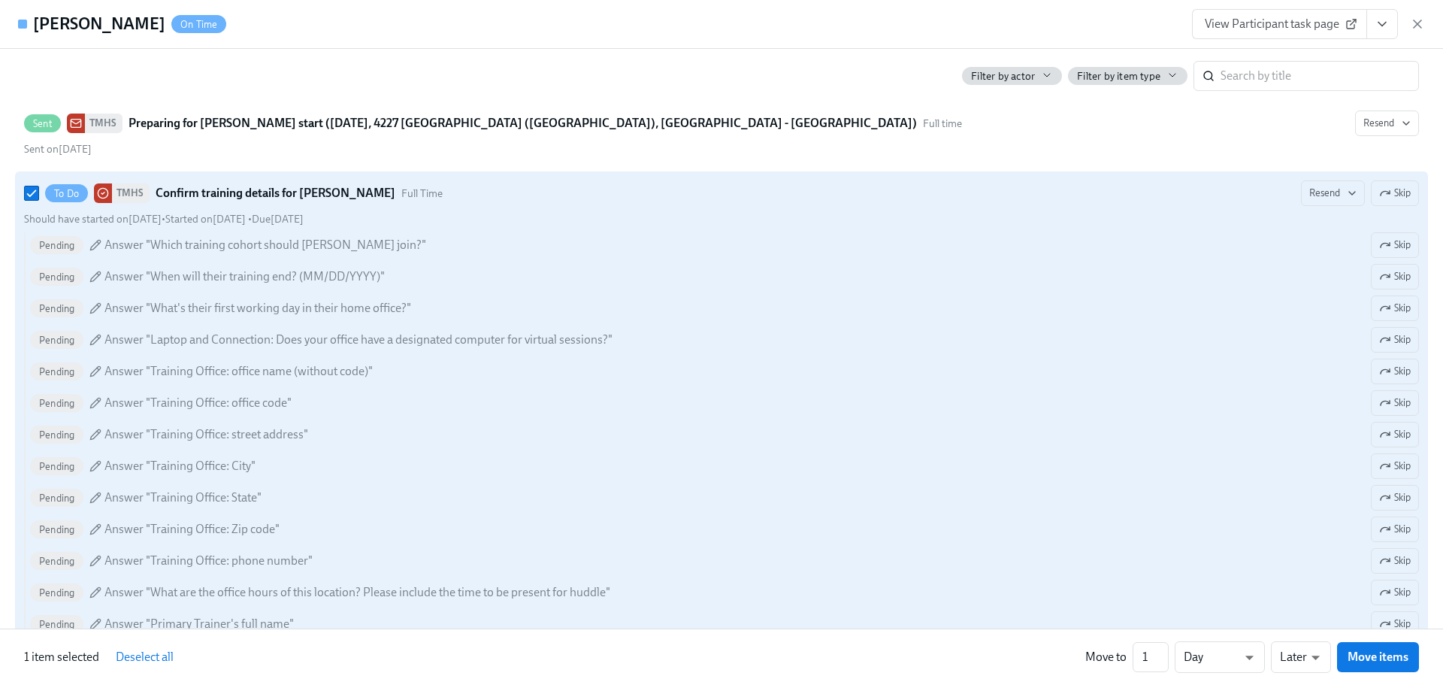
click at [123, 243] on span "Answer "Which training cohort should [PERSON_NAME] join?"" at bounding box center [265, 245] width 322 height 17
click at [38, 200] on input "To Do TMHS Confirm training details for [PERSON_NAME] Full Time Resend Skip Sho…" at bounding box center [32, 193] width 14 height 14
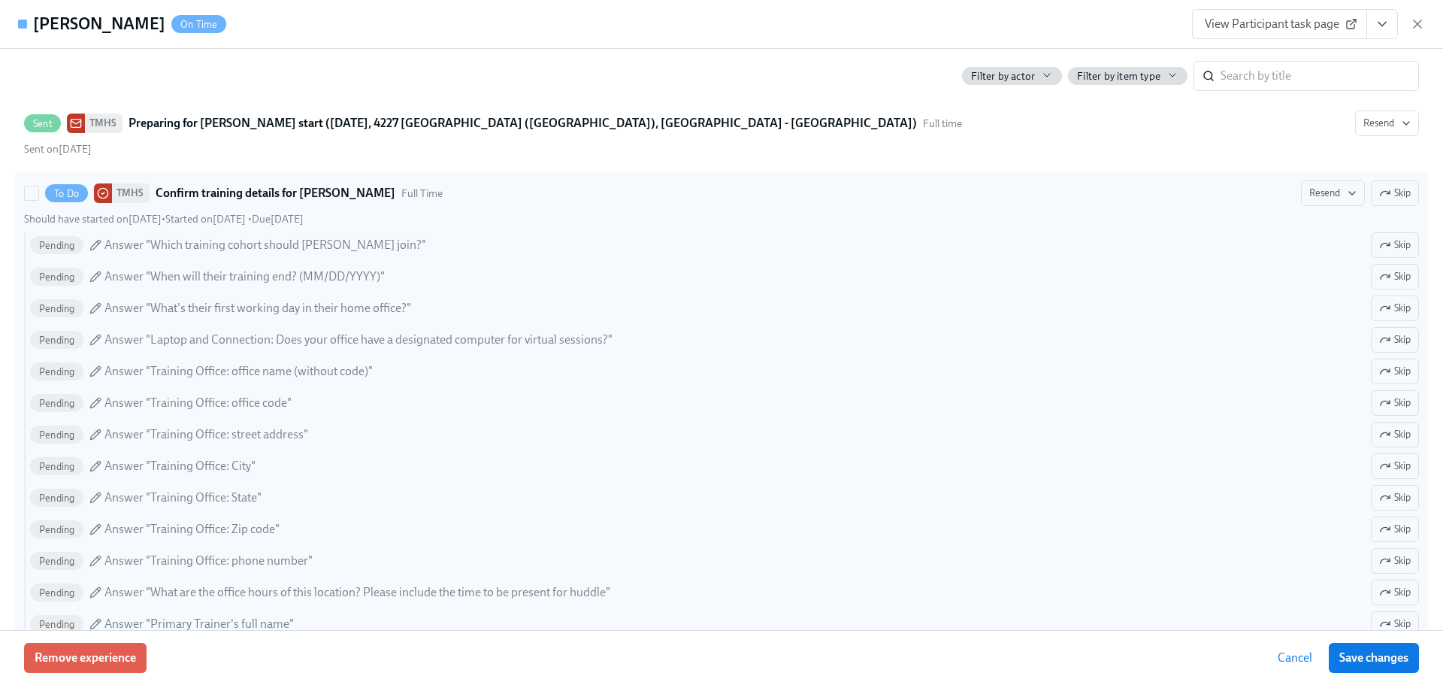
click at [98, 243] on icon at bounding box center [95, 245] width 12 height 12
click at [38, 200] on input "To Do TMHS Confirm training details for [PERSON_NAME] Full Time Resend Skip Sho…" at bounding box center [32, 193] width 14 height 14
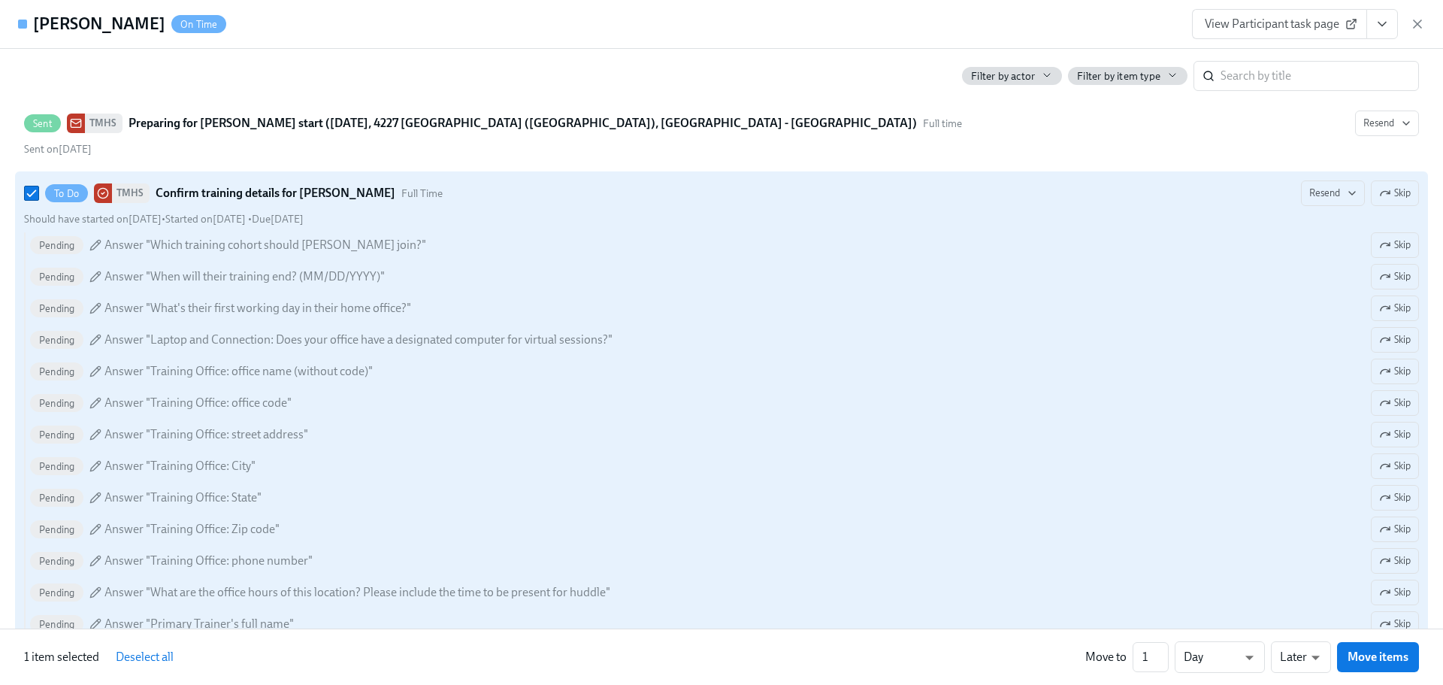
click at [98, 243] on icon at bounding box center [95, 245] width 12 height 12
click at [38, 200] on input "To Do TMHS Confirm training details for [PERSON_NAME] Full Time Resend Skip Sho…" at bounding box center [32, 193] width 14 height 14
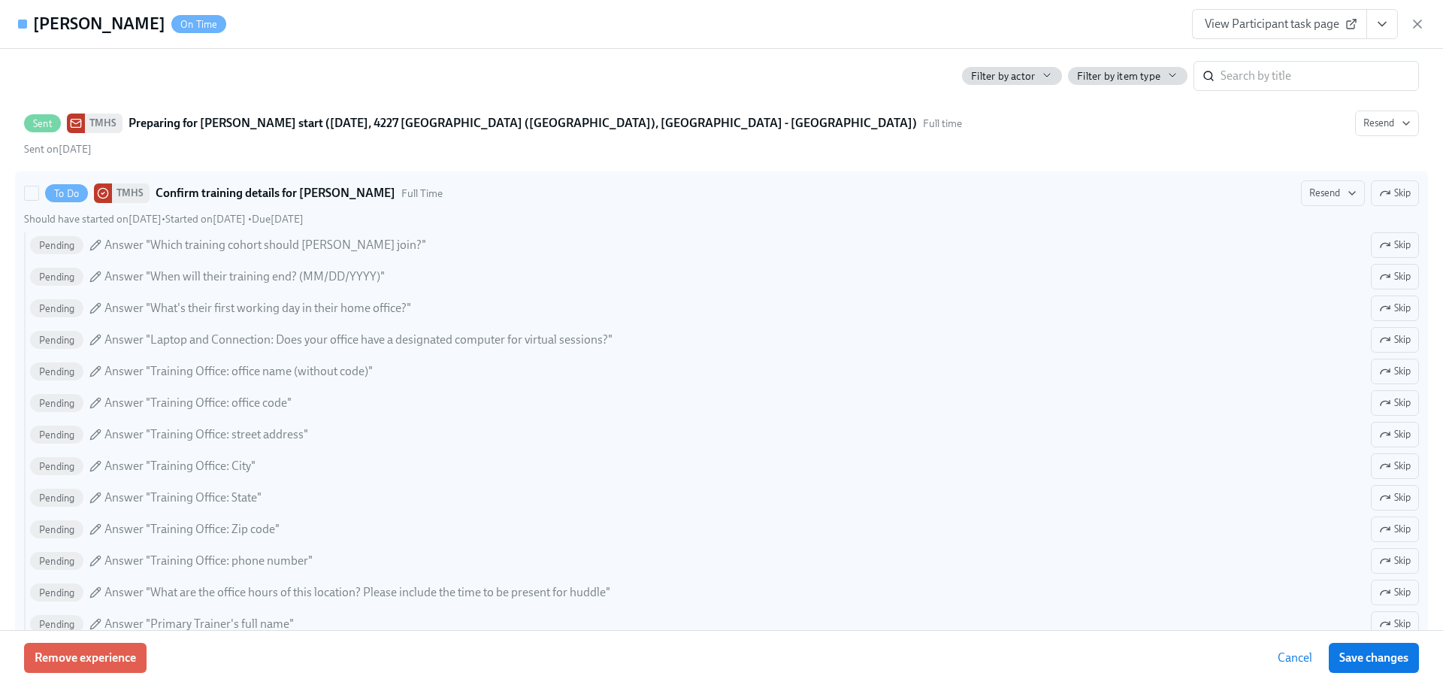
click at [98, 243] on icon at bounding box center [95, 245] width 12 height 12
click at [38, 200] on input "To Do TMHS Confirm training details for [PERSON_NAME] Full Time Resend Skip Sho…" at bounding box center [32, 193] width 14 height 14
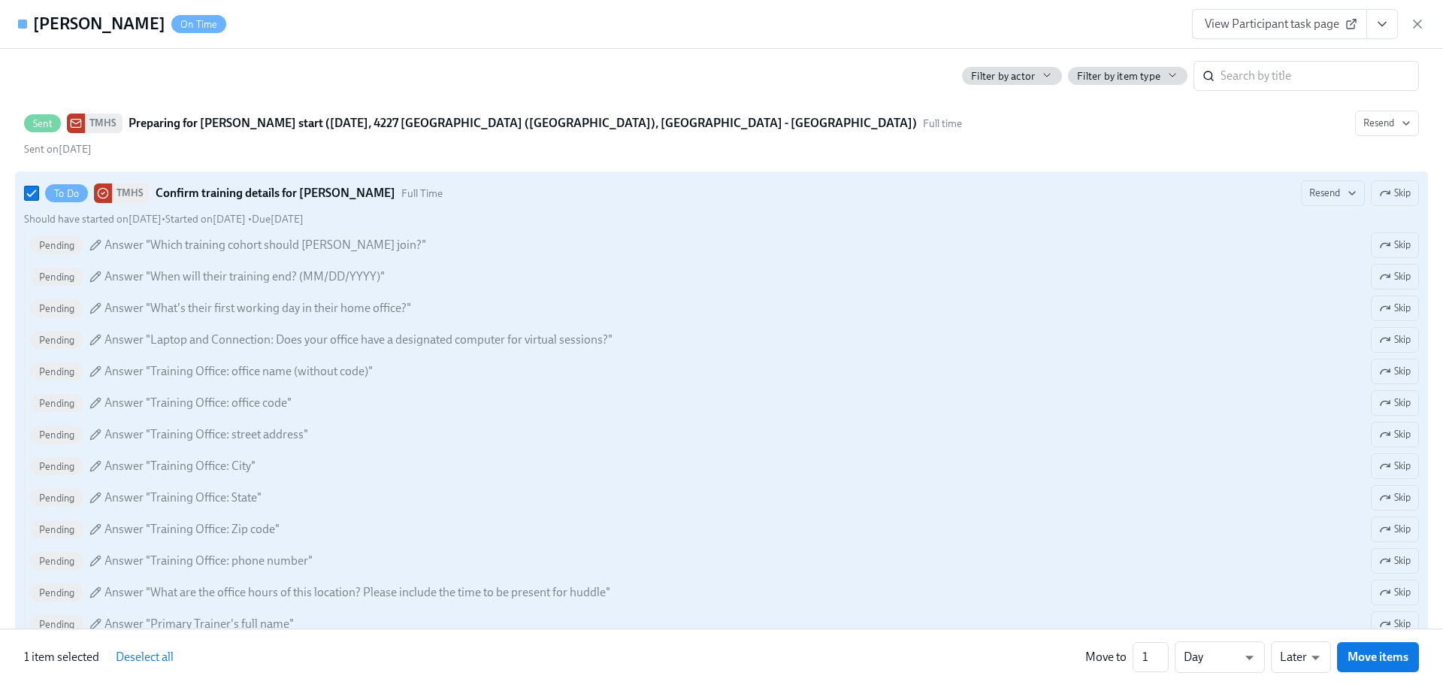
click at [98, 243] on icon at bounding box center [95, 245] width 12 height 12
click at [38, 200] on input "To Do TMHS Confirm training details for [PERSON_NAME] Full Time Resend Skip Sho…" at bounding box center [32, 193] width 14 height 14
checkbox input "false"
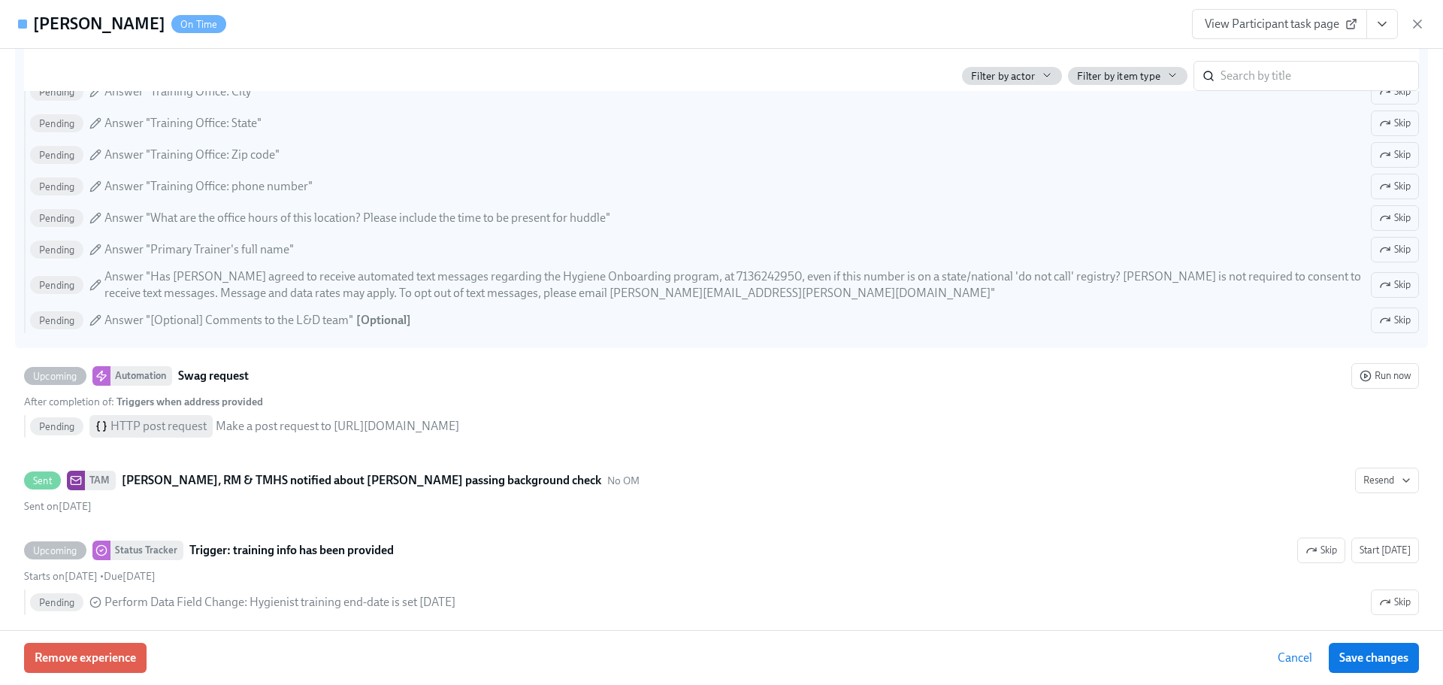
scroll to position [1202, 0]
